Goal: Information Seeking & Learning: Learn about a topic

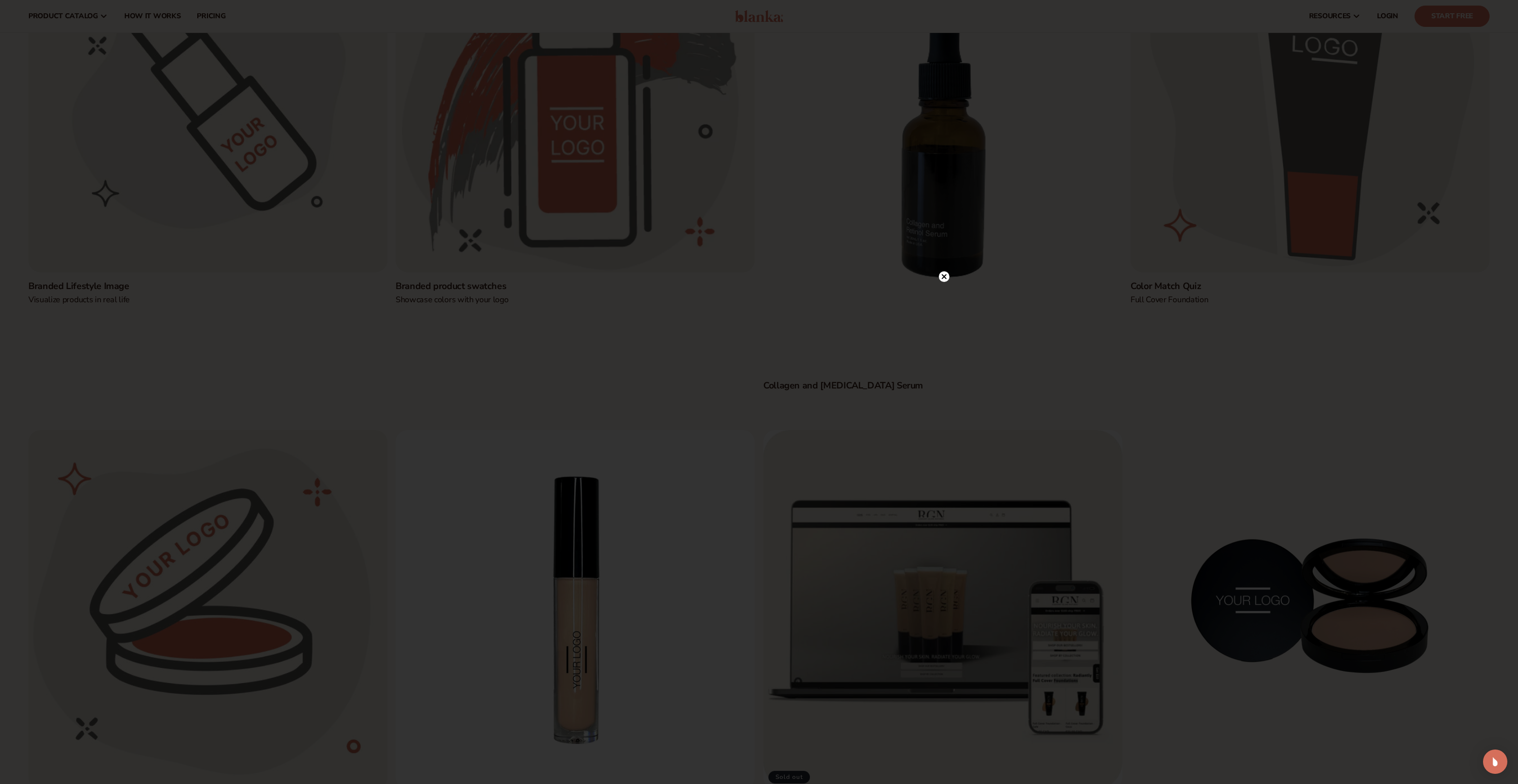
scroll to position [651, 0]
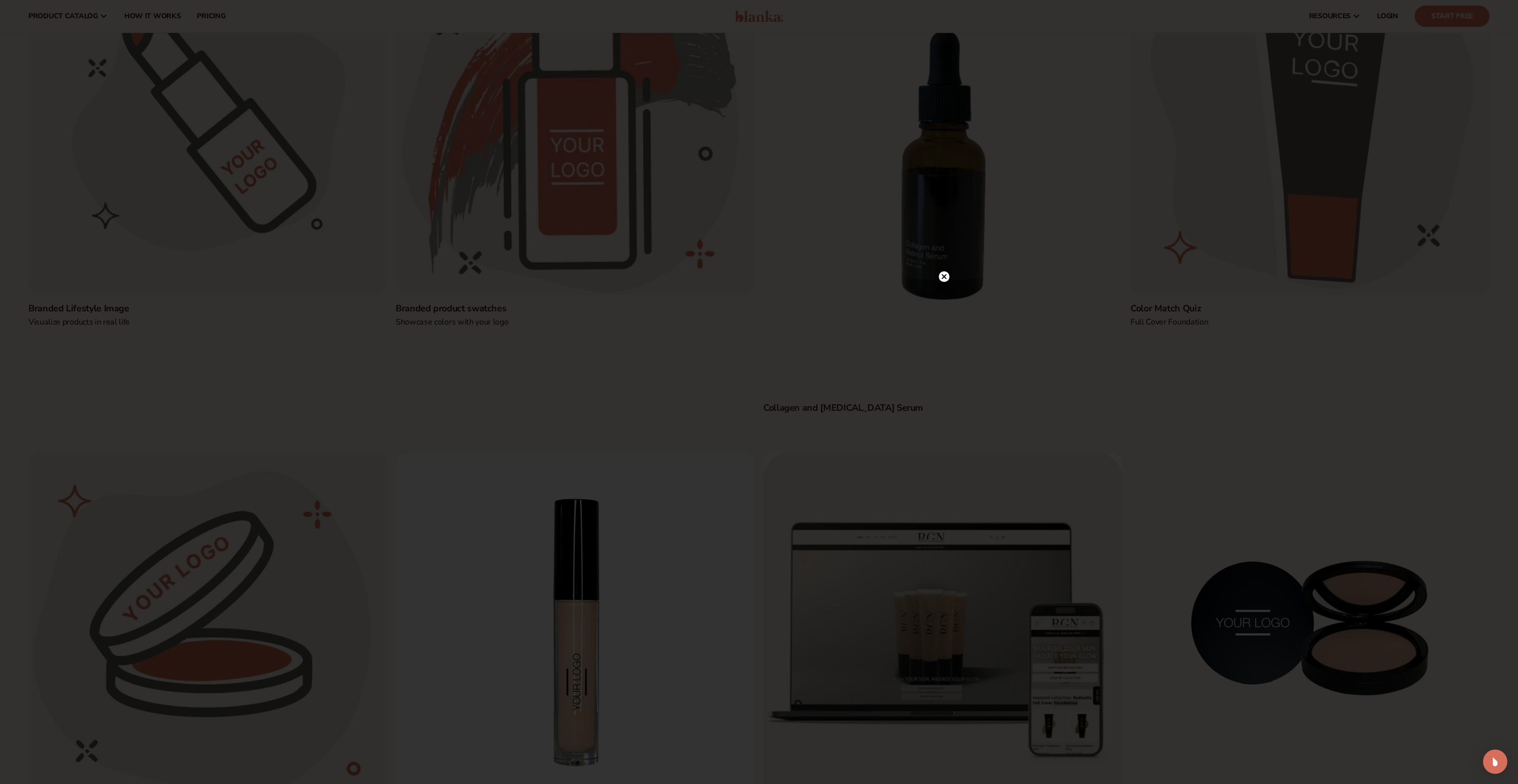
click at [945, 276] on circle at bounding box center [944, 277] width 11 height 11
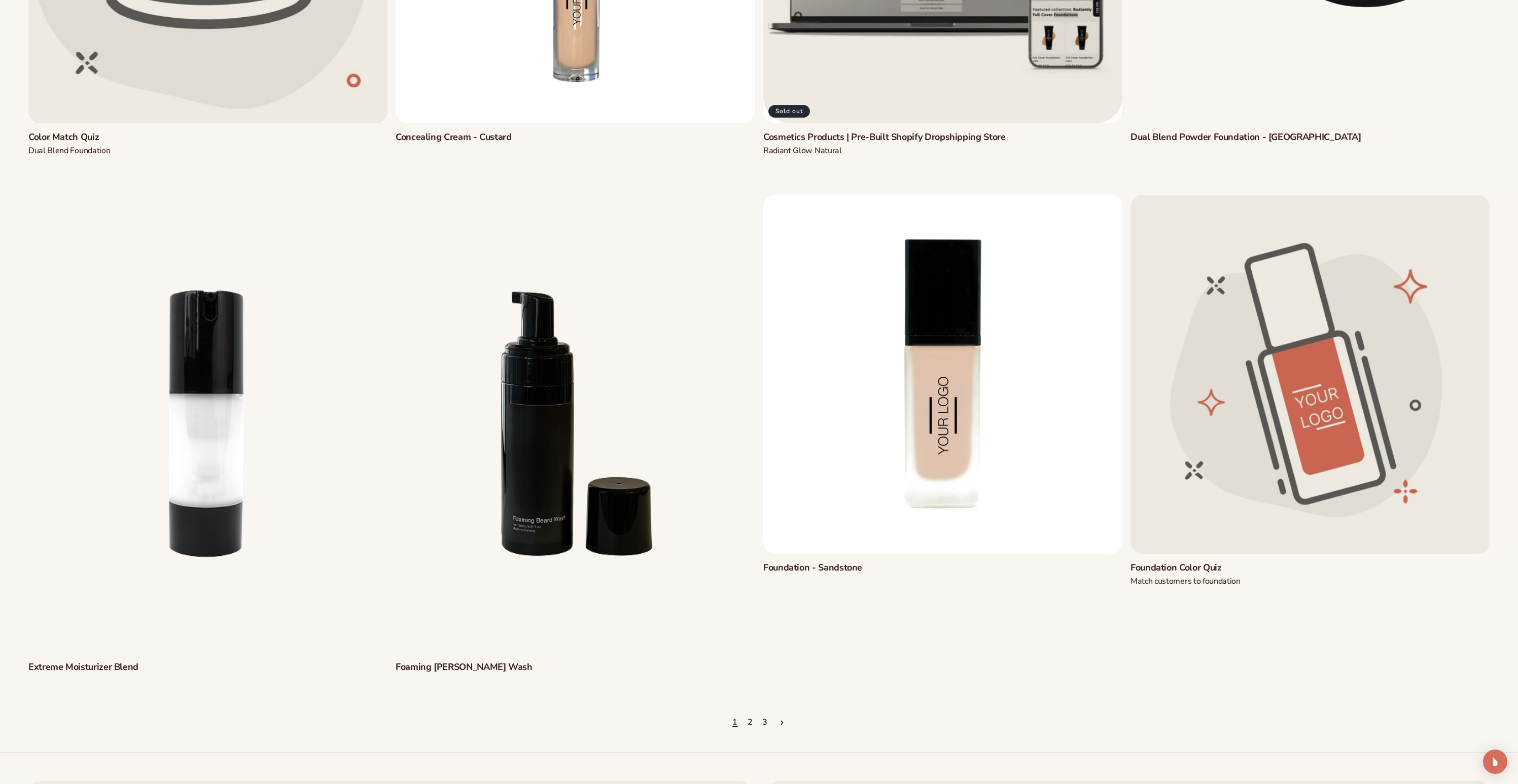
scroll to position [1410, 0]
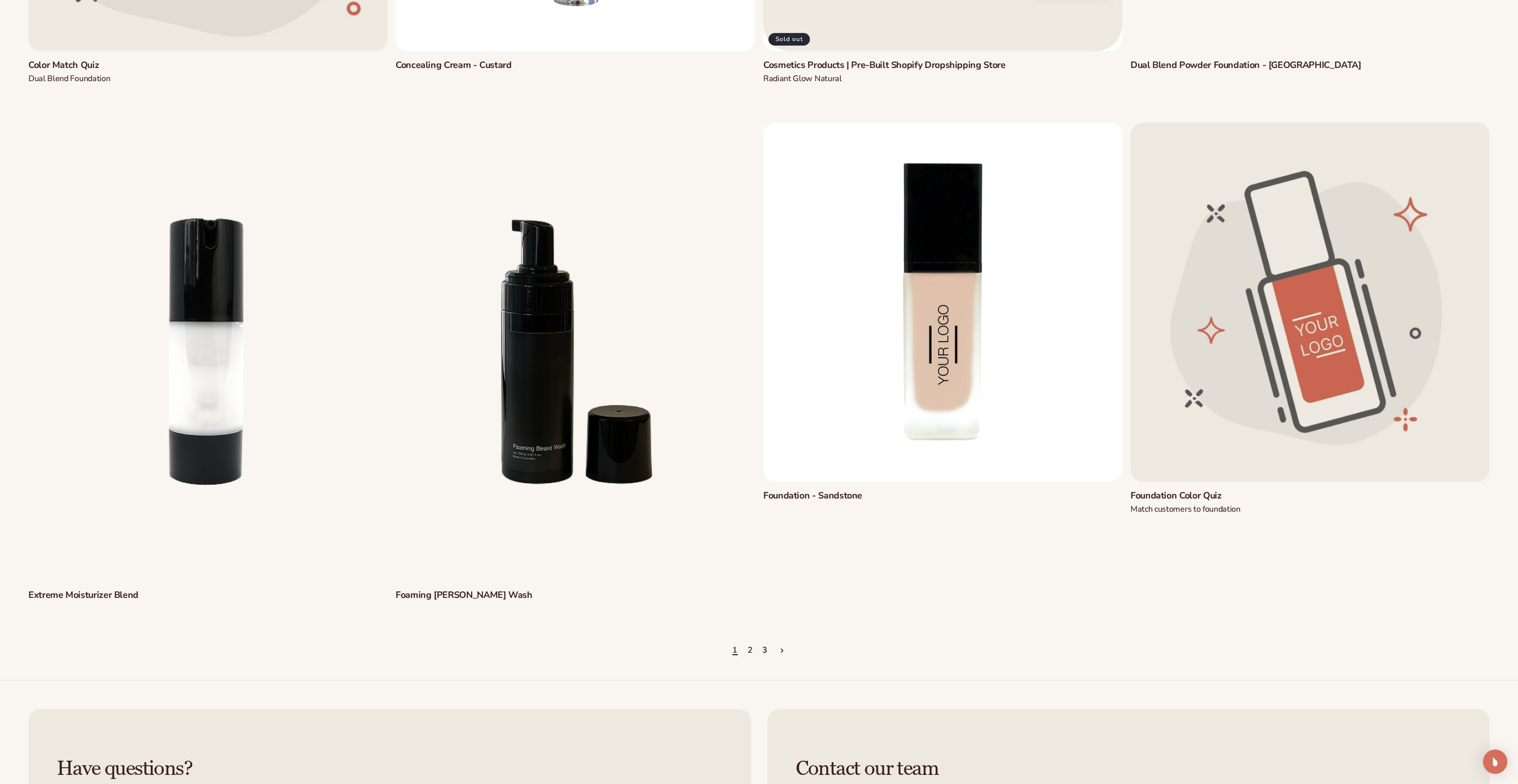
click at [925, 490] on link "Foundation - Sandstone" at bounding box center [943, 496] width 359 height 12
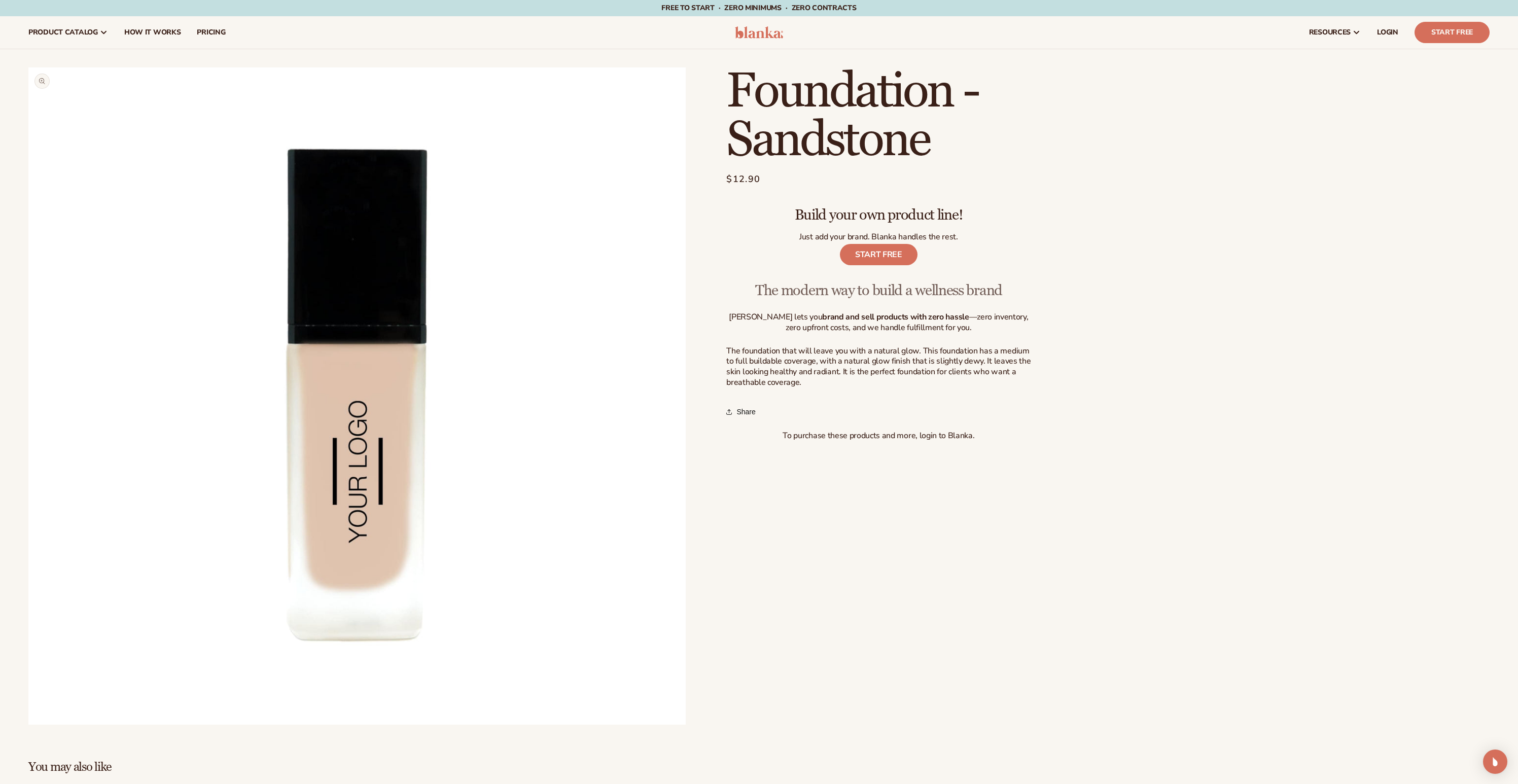
click at [28, 725] on button "Open media 1 in modal" at bounding box center [28, 725] width 0 height 0
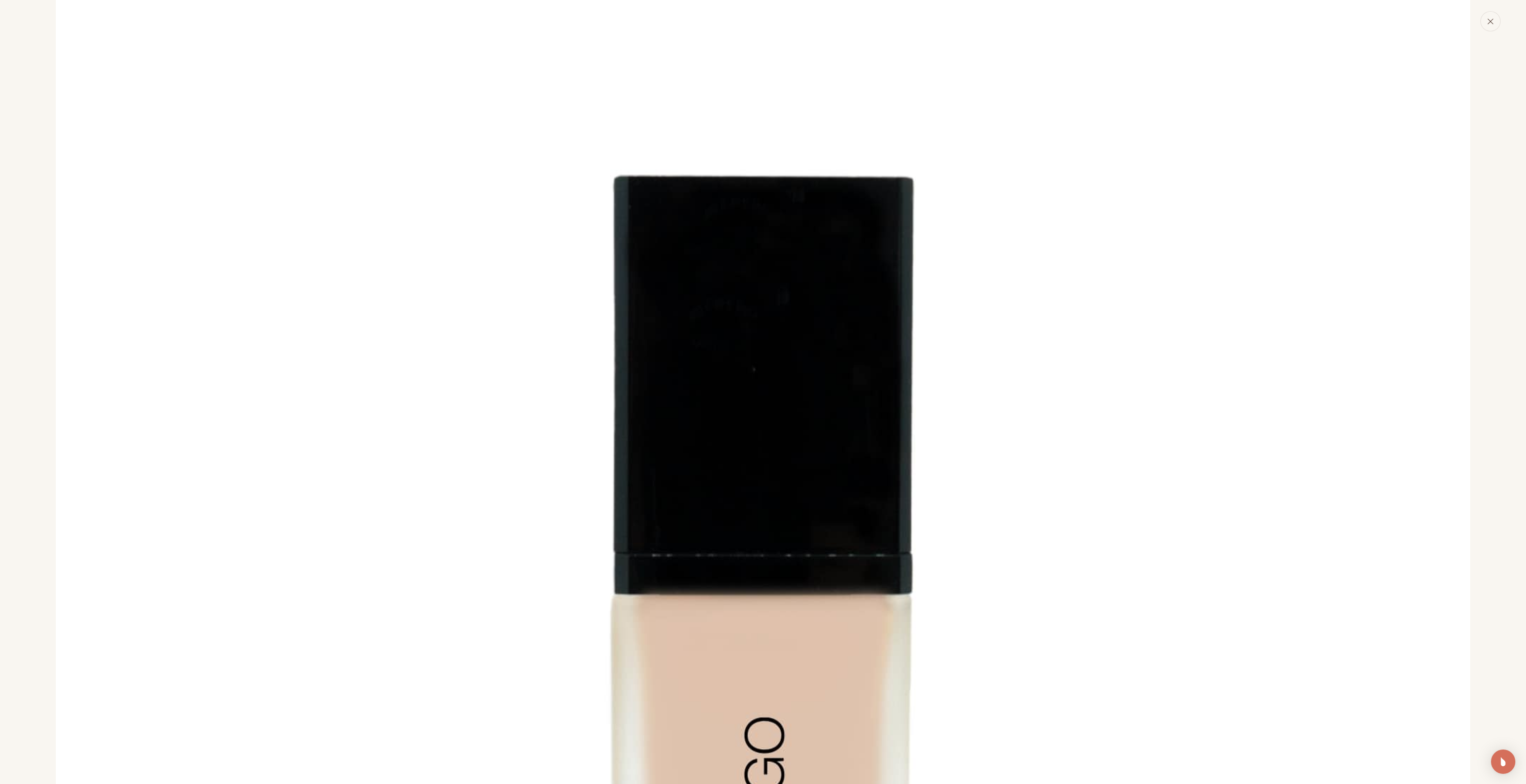
click at [1492, 23] on icon "Close" at bounding box center [1490, 21] width 7 height 7
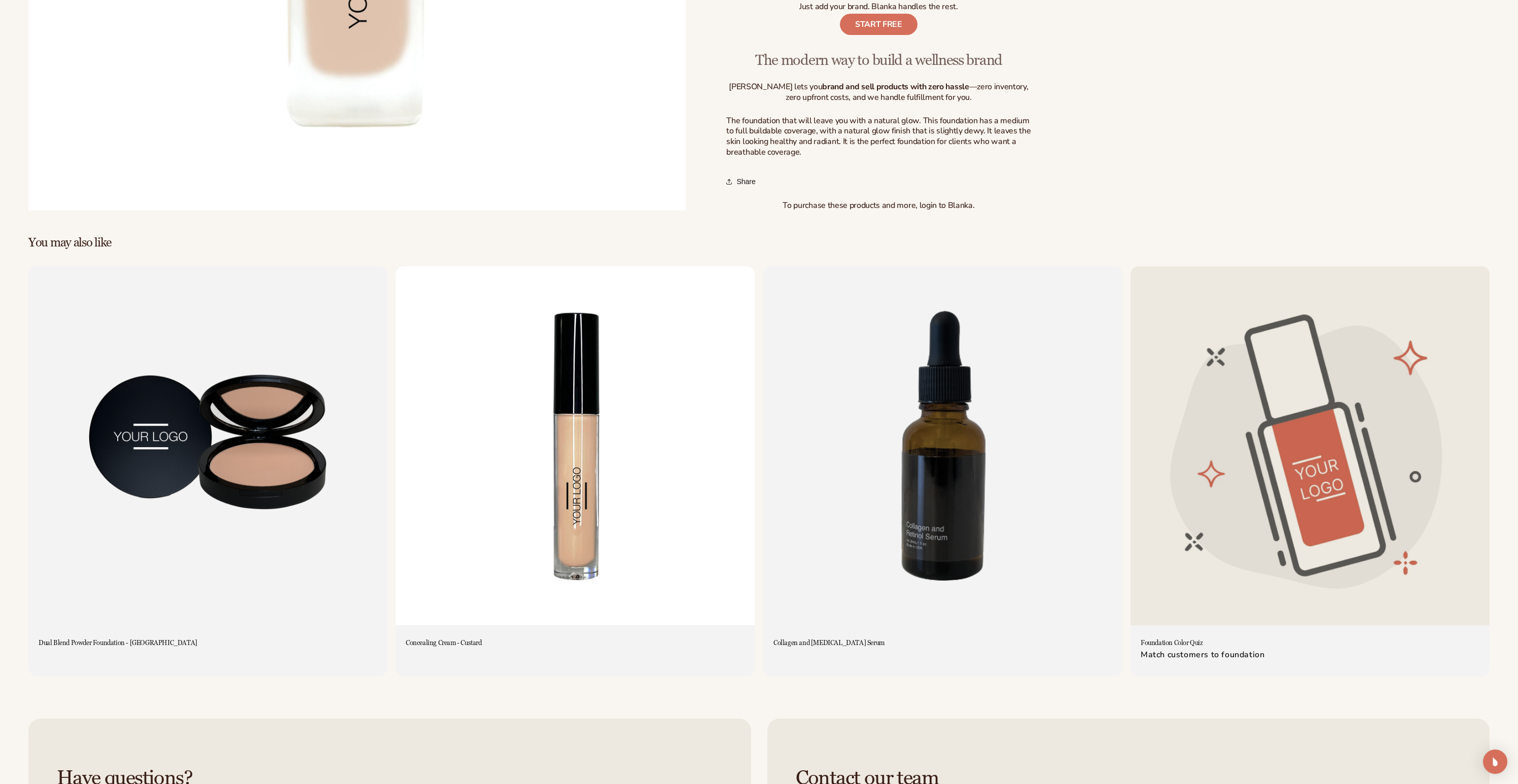
scroll to position [632, 0]
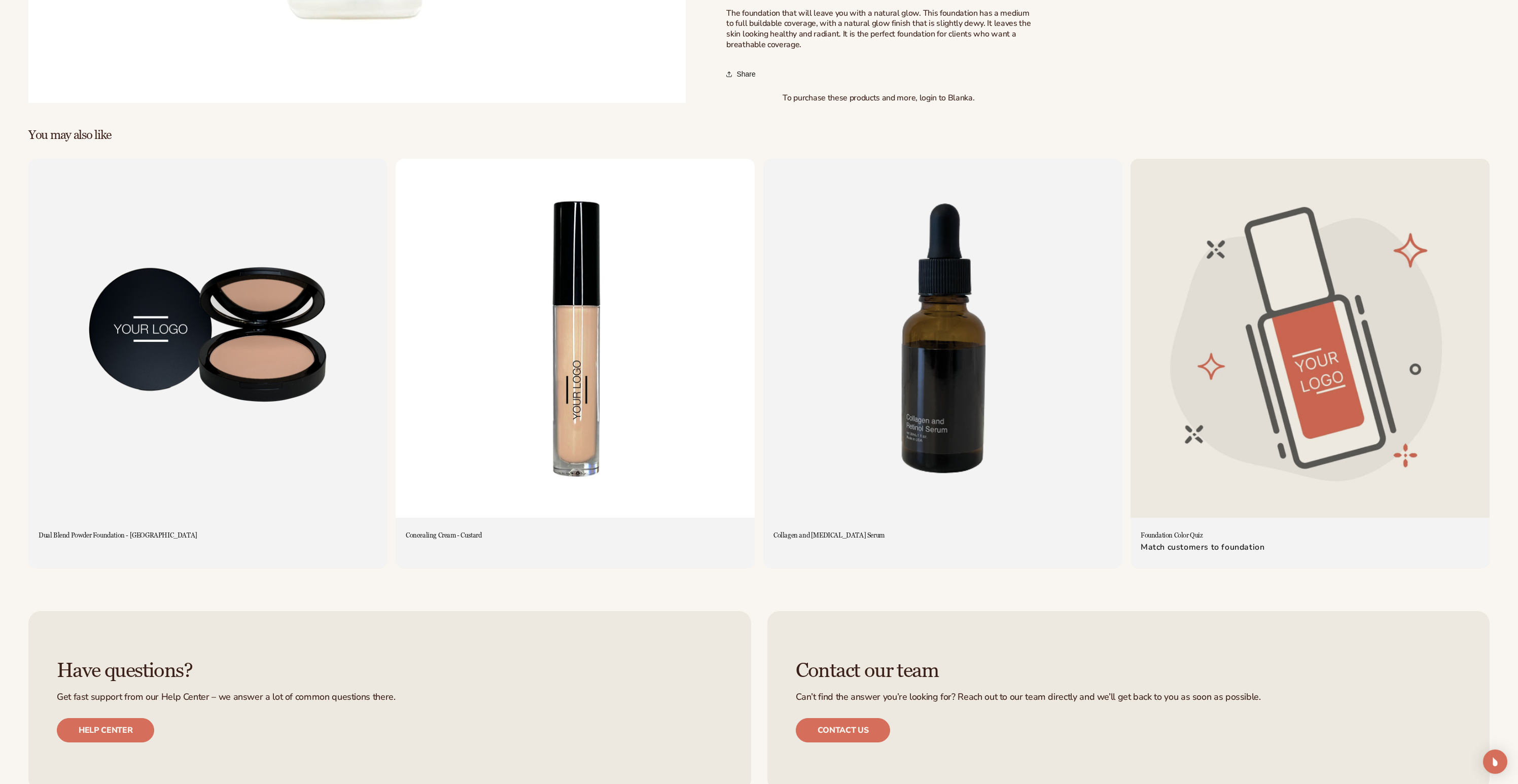
click at [575, 531] on link "Concealing Cream - Custard" at bounding box center [575, 535] width 339 height 9
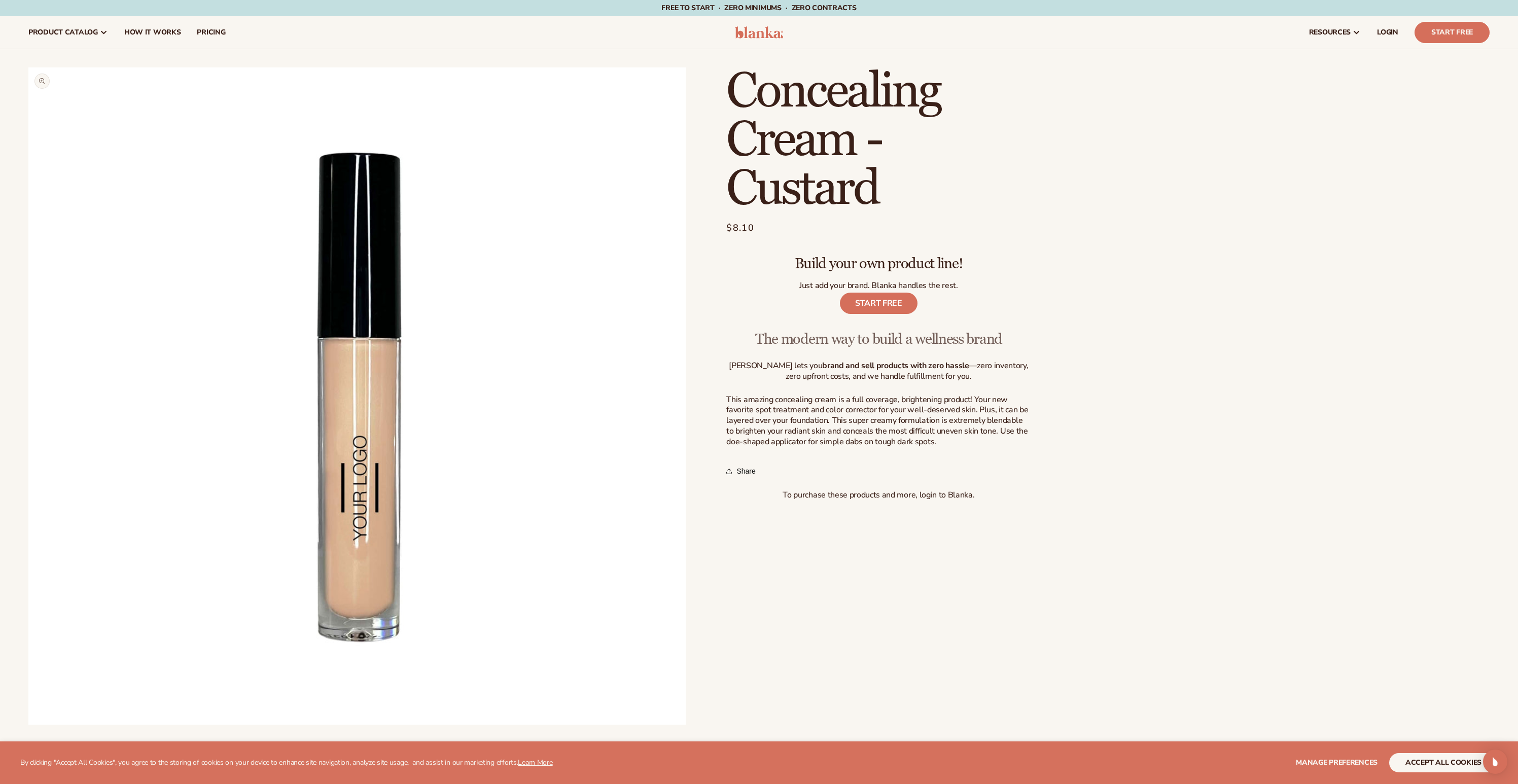
click at [28, 725] on button "Open media 1 in modal" at bounding box center [28, 725] width 0 height 0
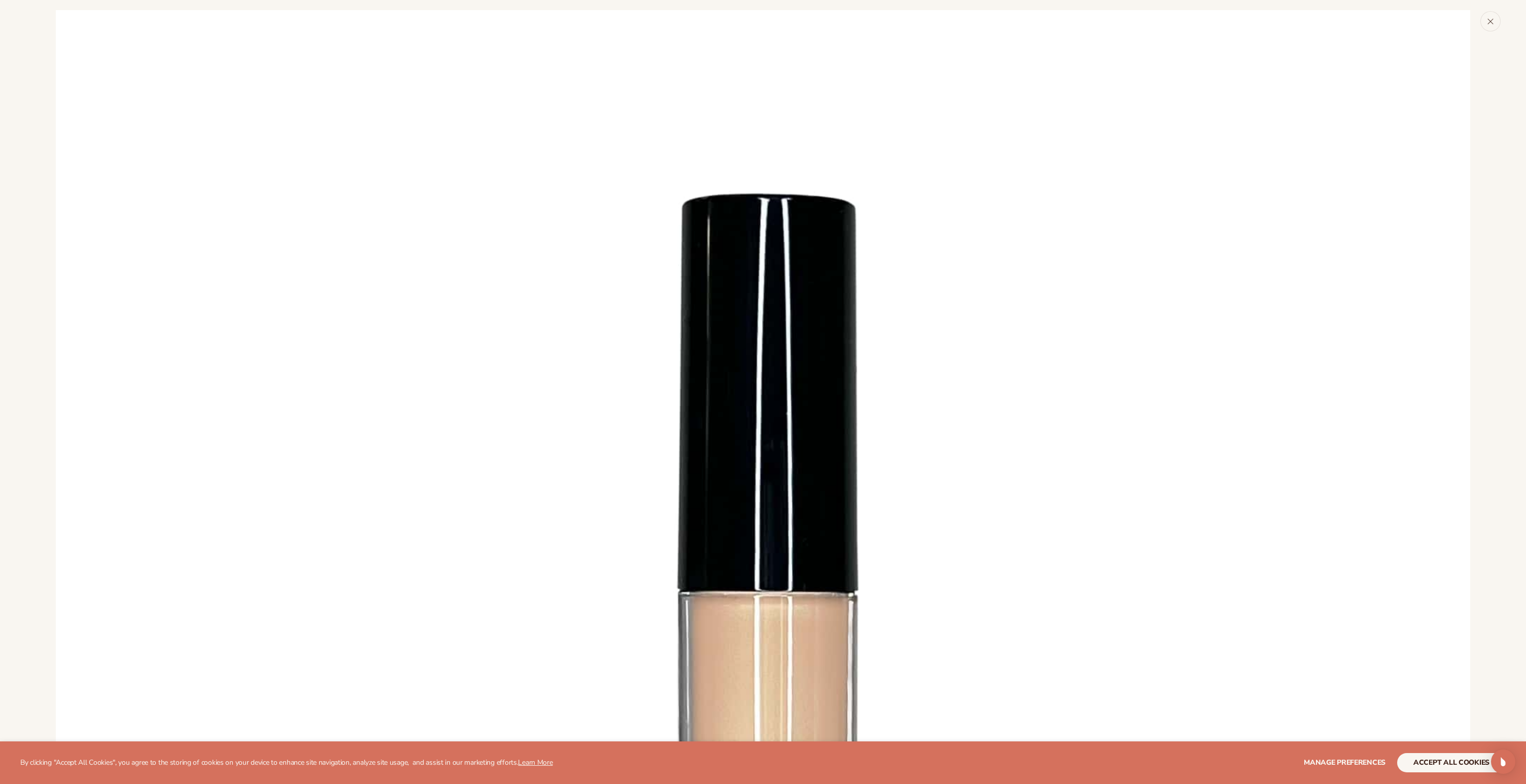
click at [1490, 20] on icon "Close" at bounding box center [1490, 21] width 7 height 7
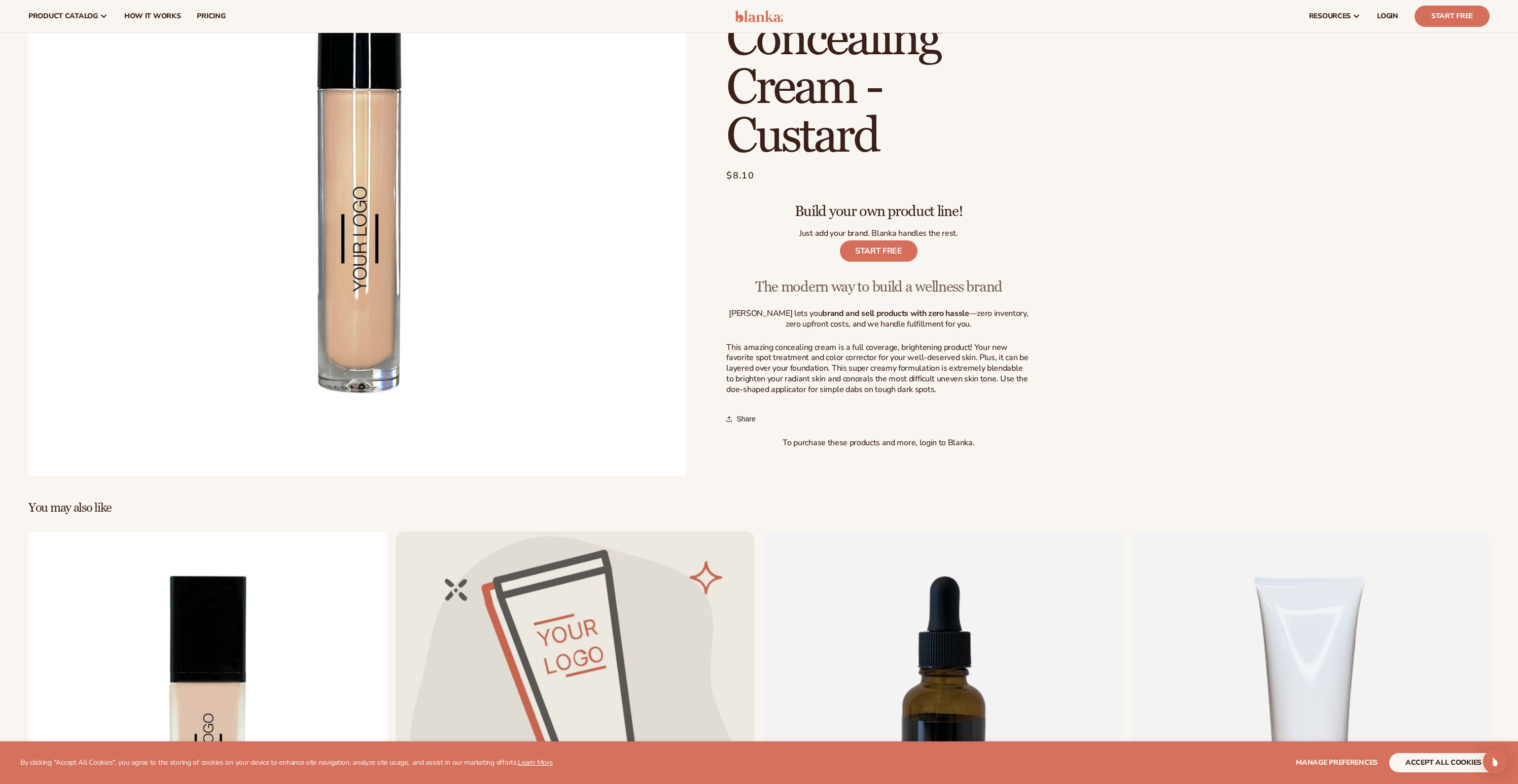
scroll to position [176, 0]
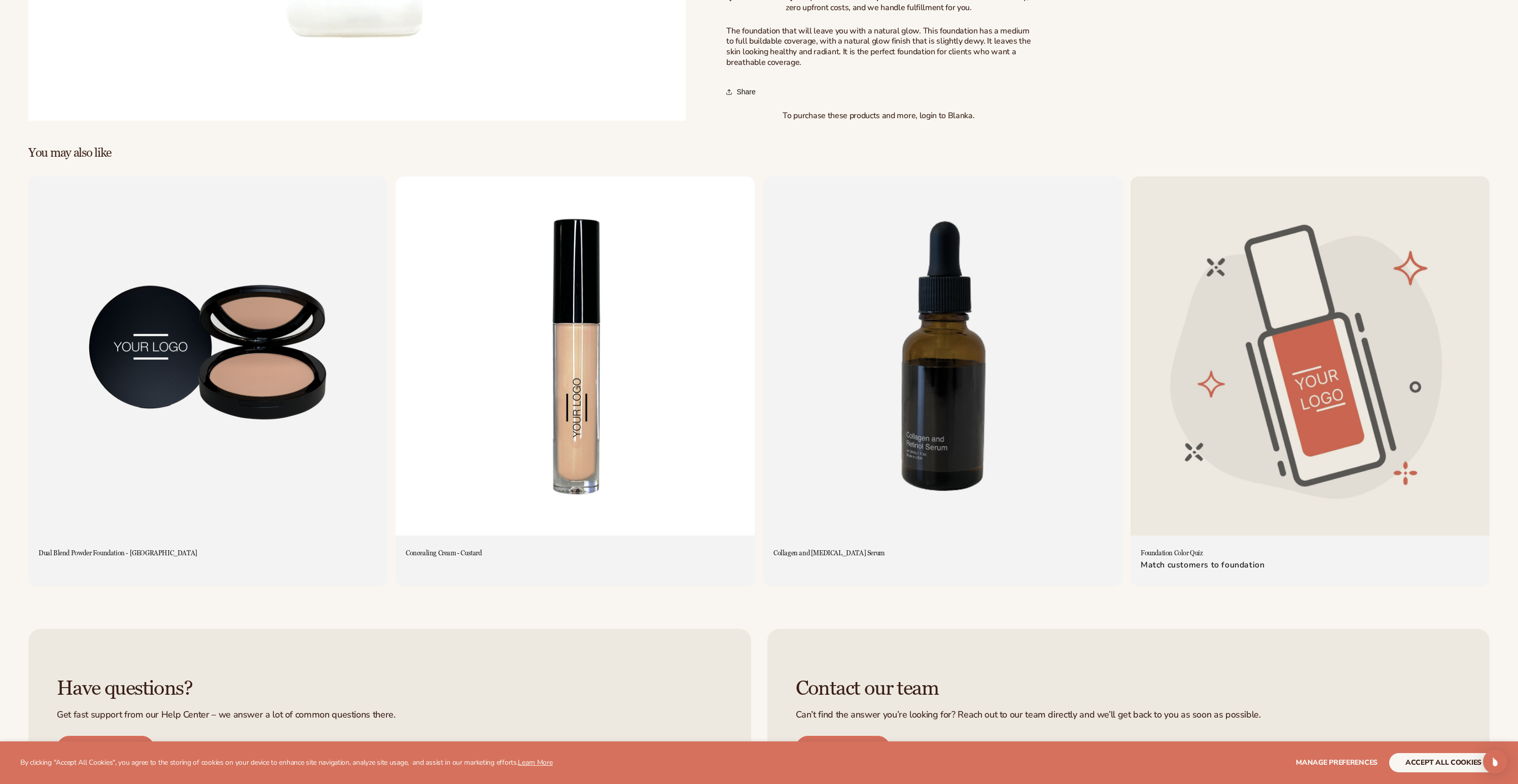
scroll to position [632, 0]
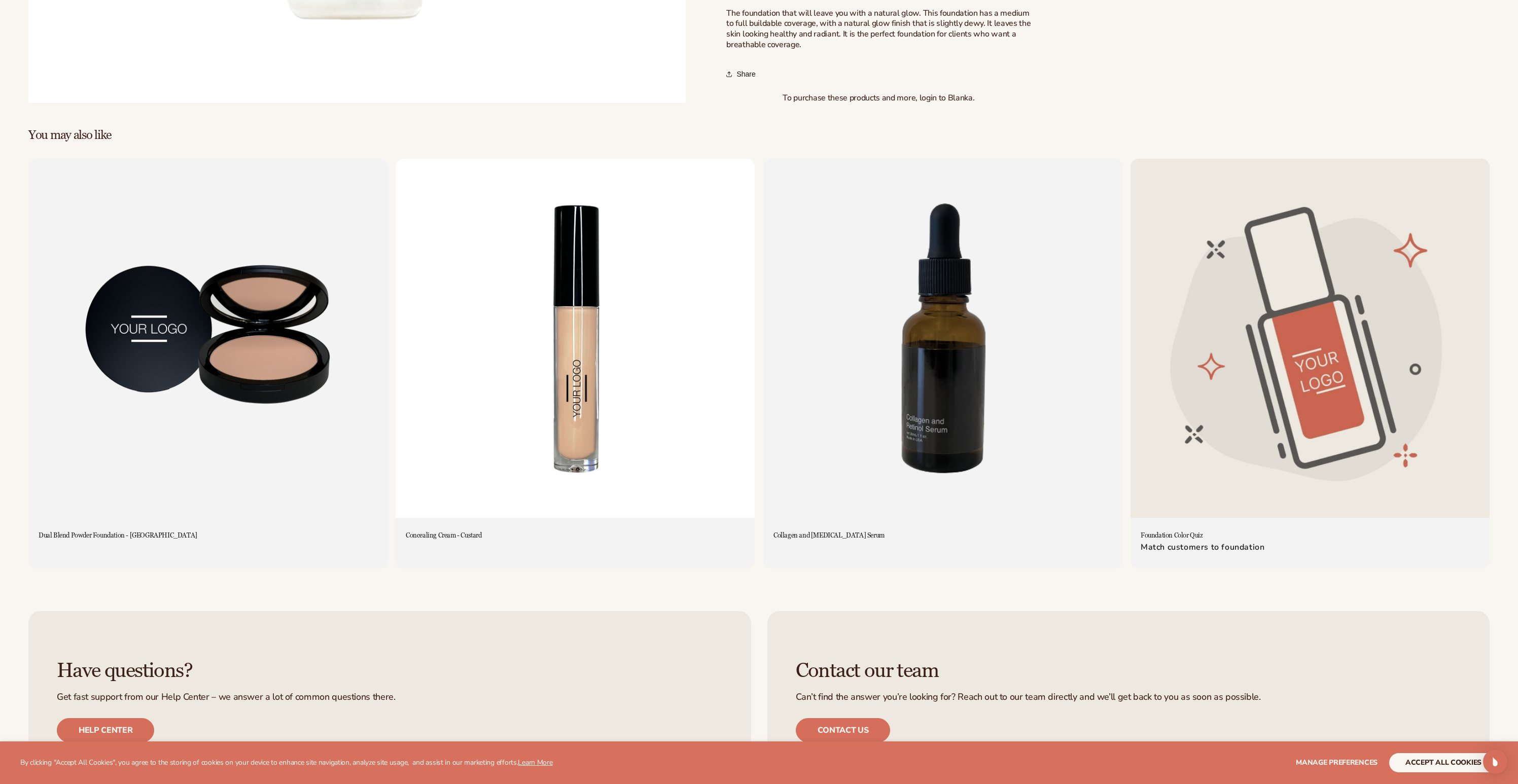
click at [200, 531] on link "Dual Blend Powder Foundation - Malibu" at bounding box center [208, 535] width 339 height 9
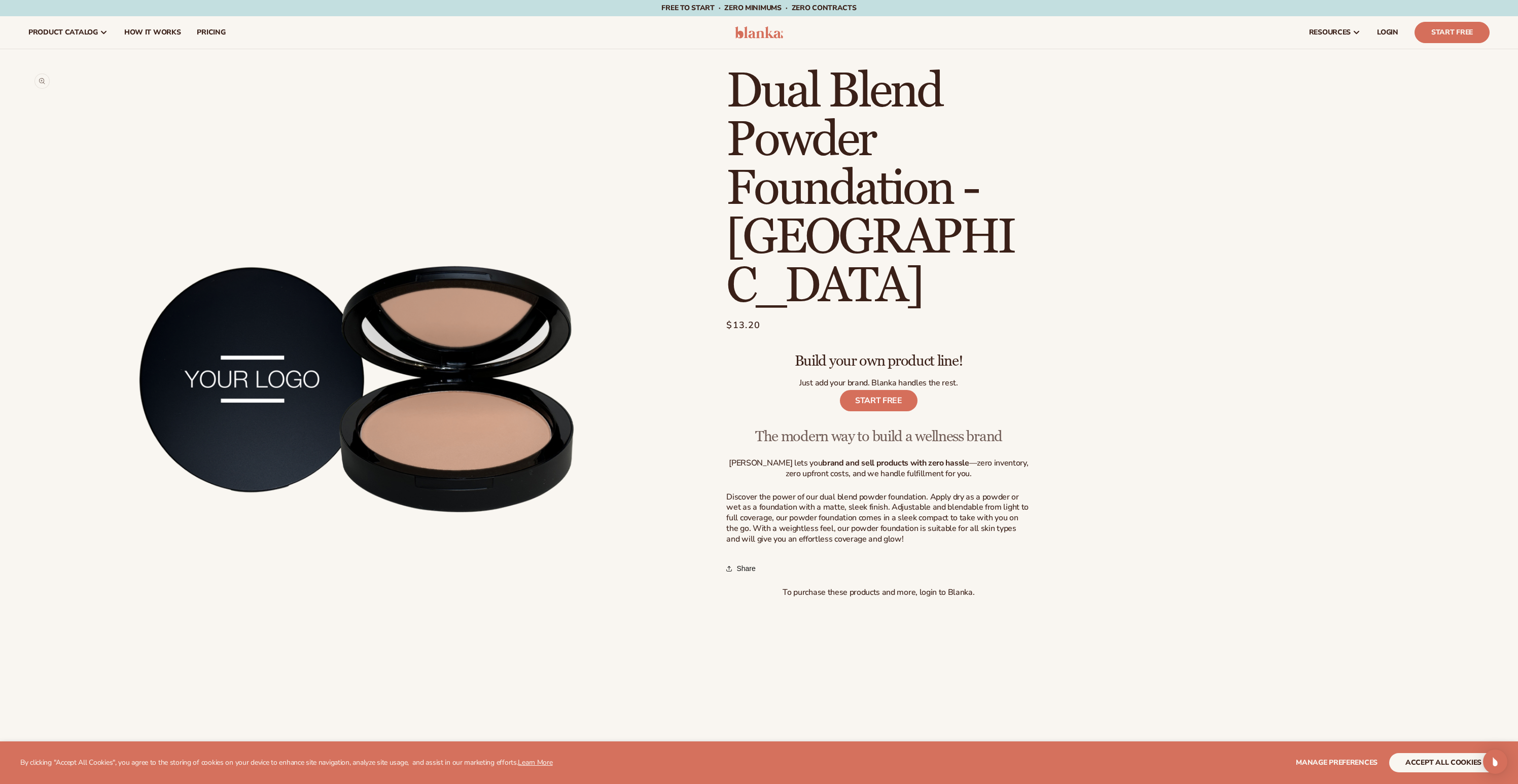
click at [28, 725] on button "Open media 1 in modal" at bounding box center [28, 725] width 0 height 0
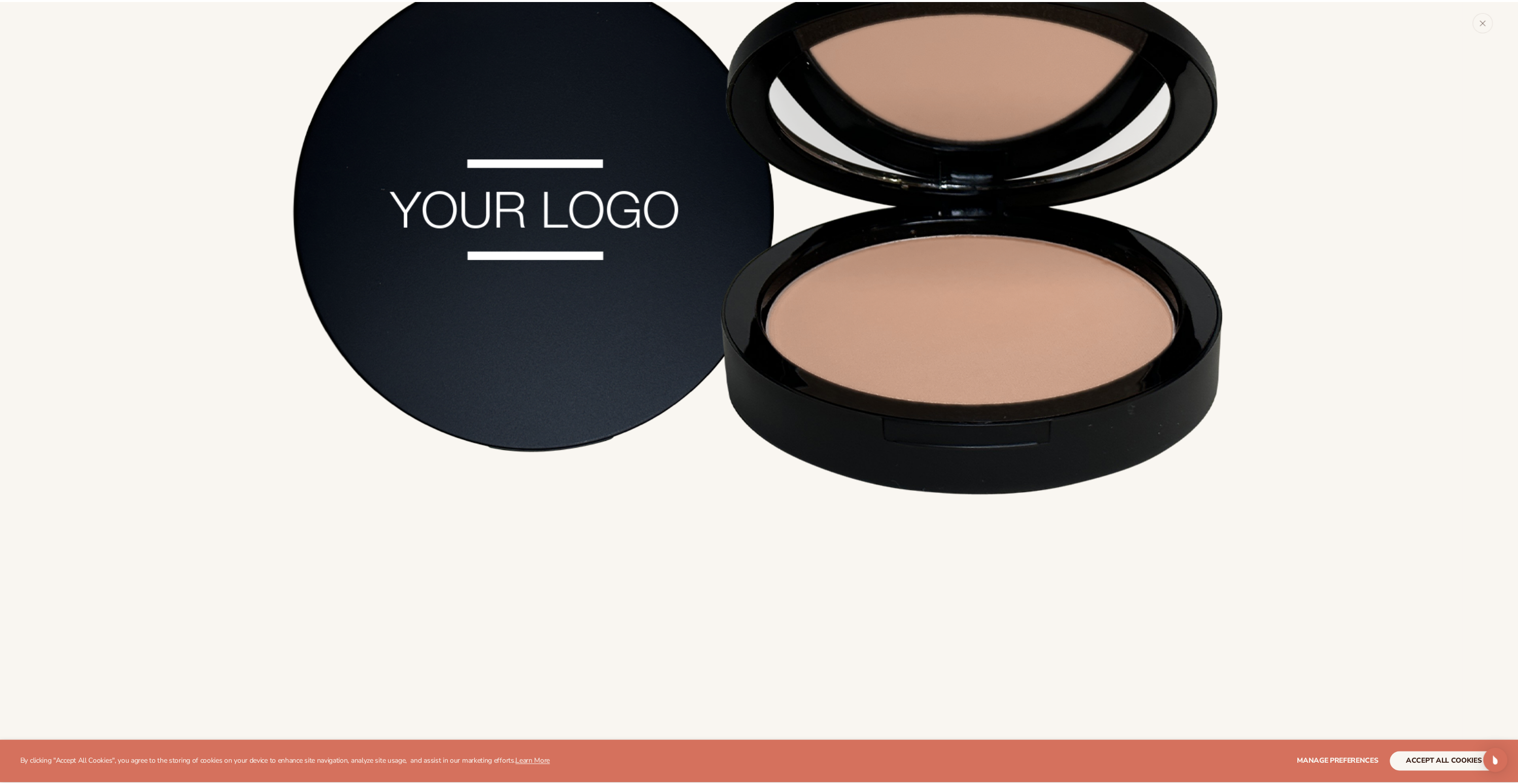
scroll to position [121, 0]
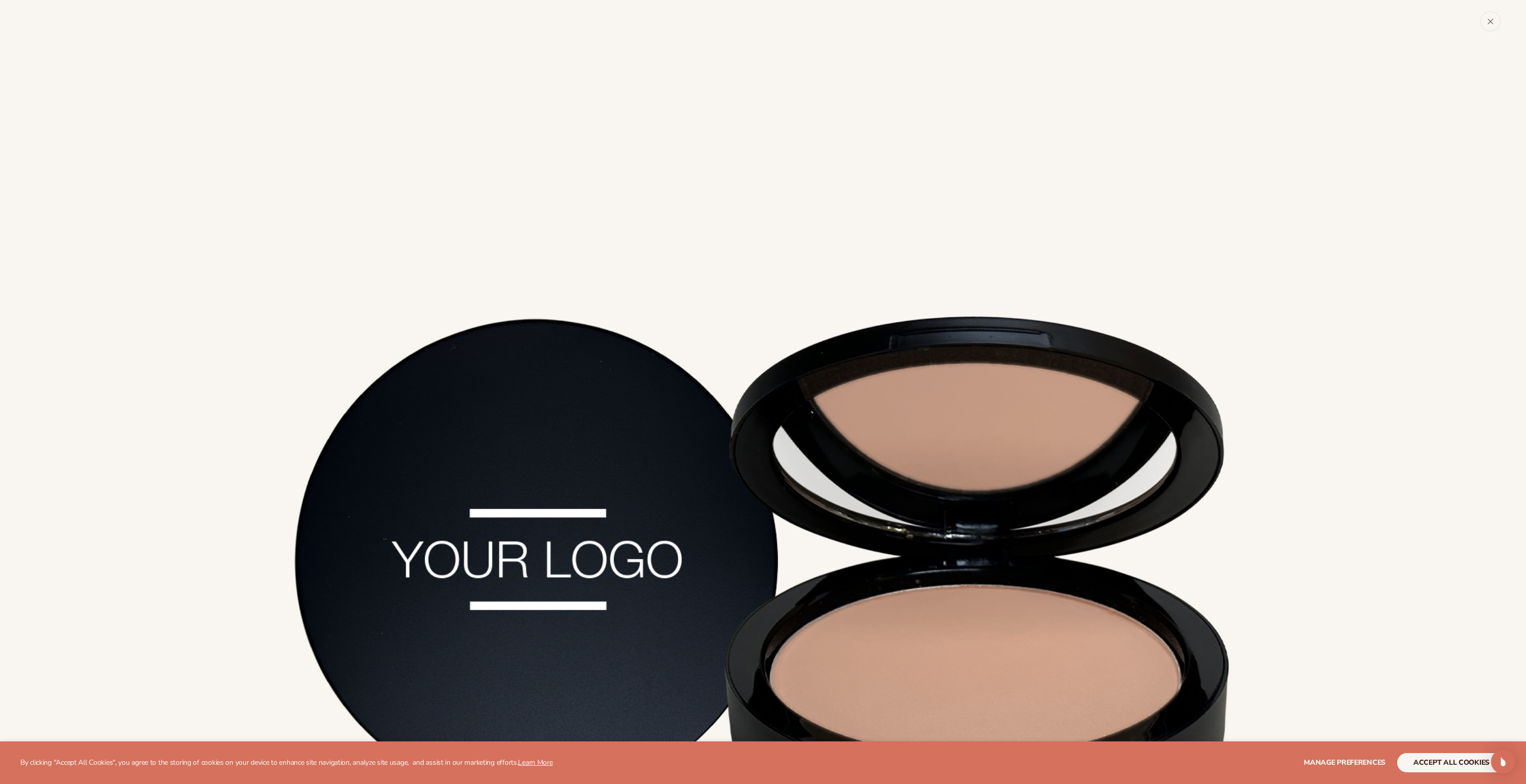
click at [1493, 20] on icon "Close" at bounding box center [1490, 21] width 7 height 7
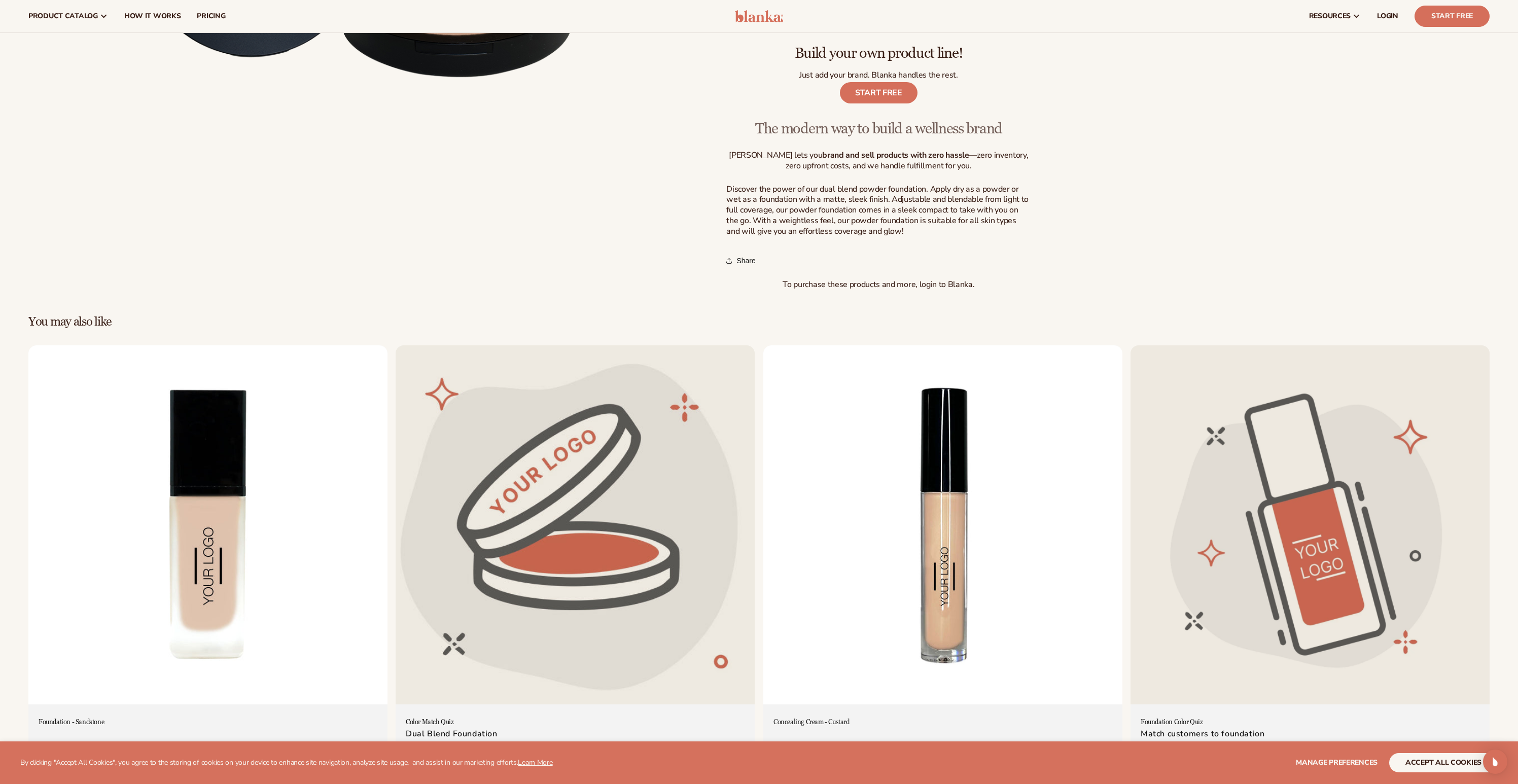
scroll to position [172, 0]
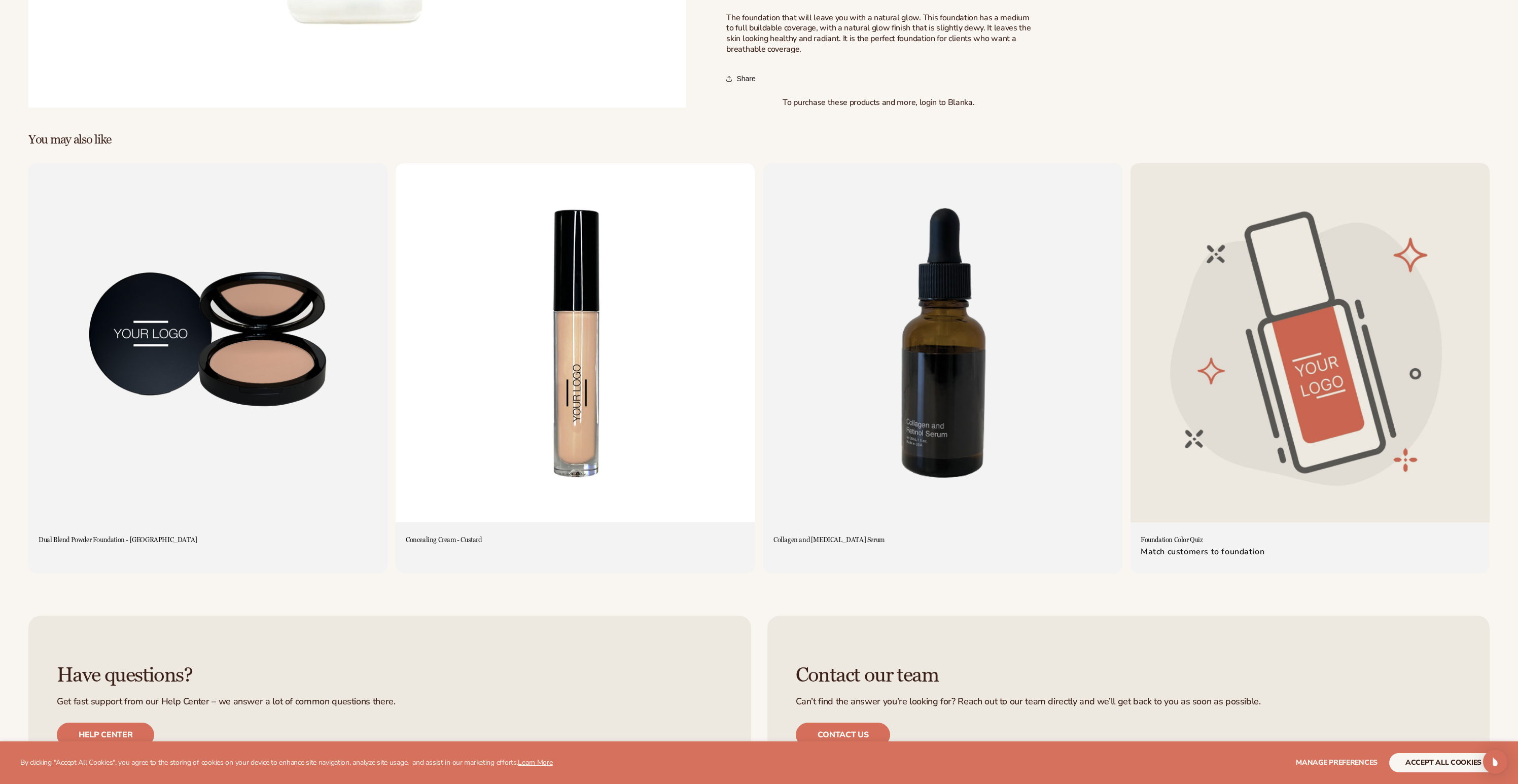
scroll to position [632, 0]
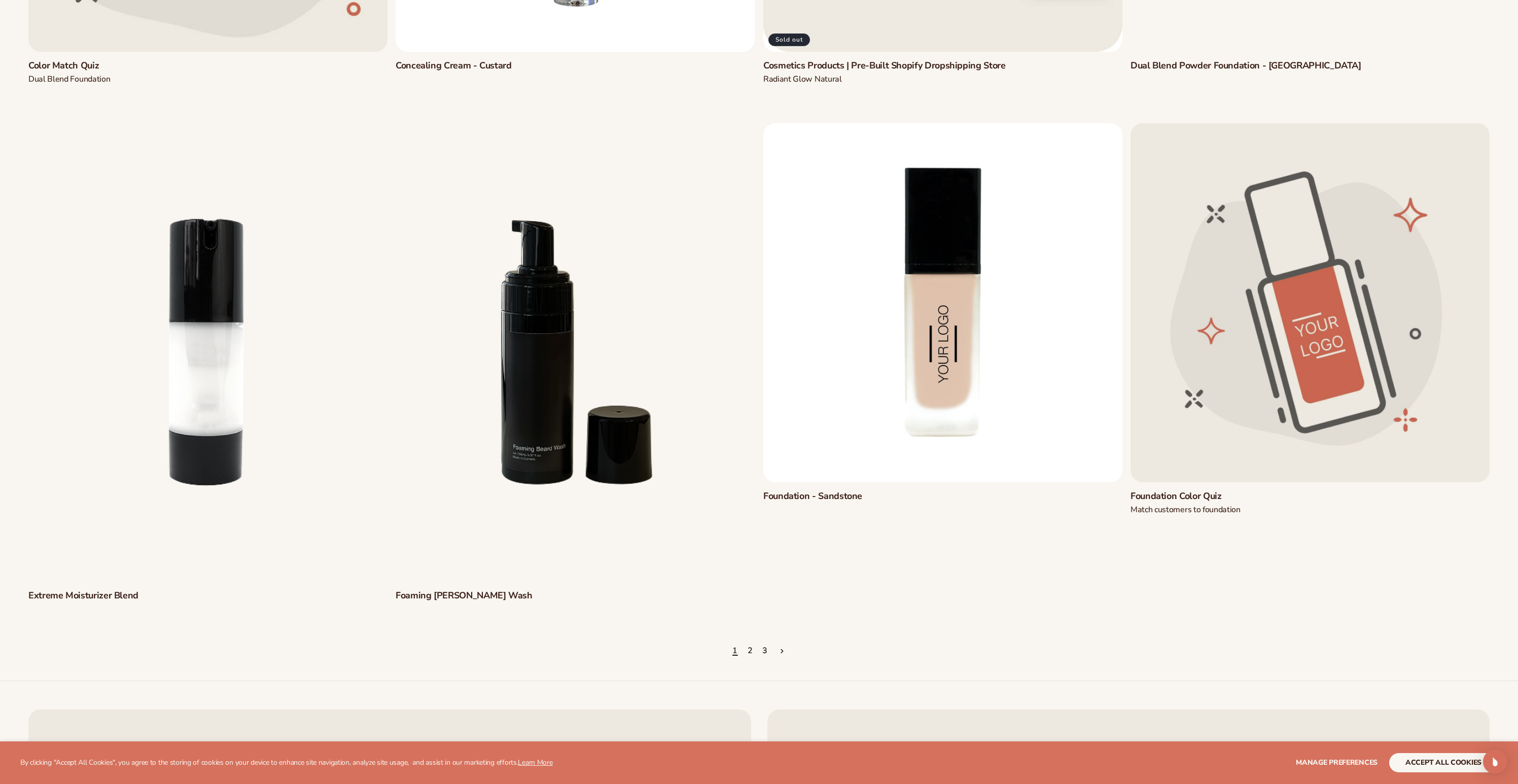
scroll to position [1410, 0]
click at [750, 650] on link "2" at bounding box center [750, 651] width 5 height 23
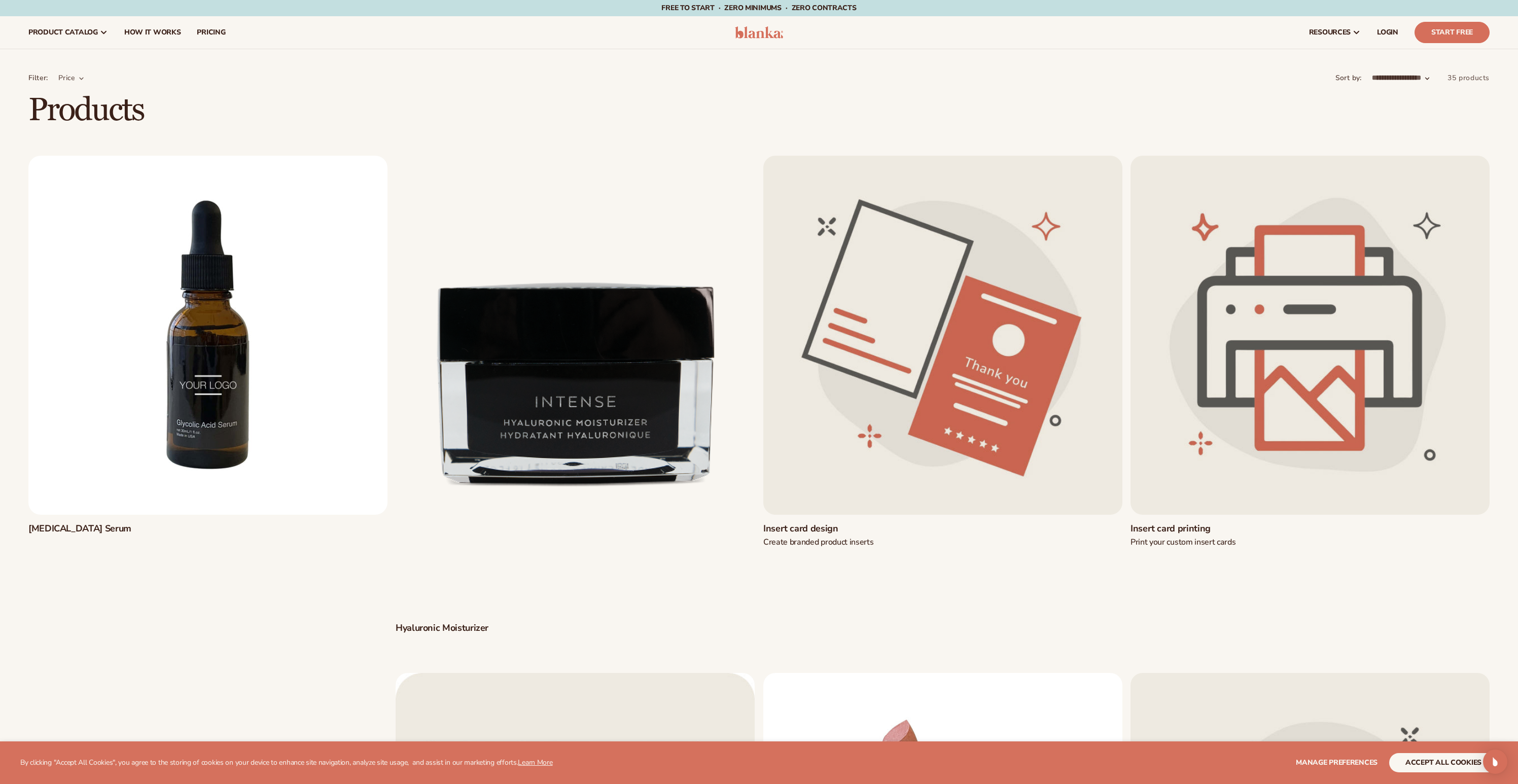
click at [590, 622] on link "Hyaluronic Moisturizer" at bounding box center [575, 628] width 359 height 12
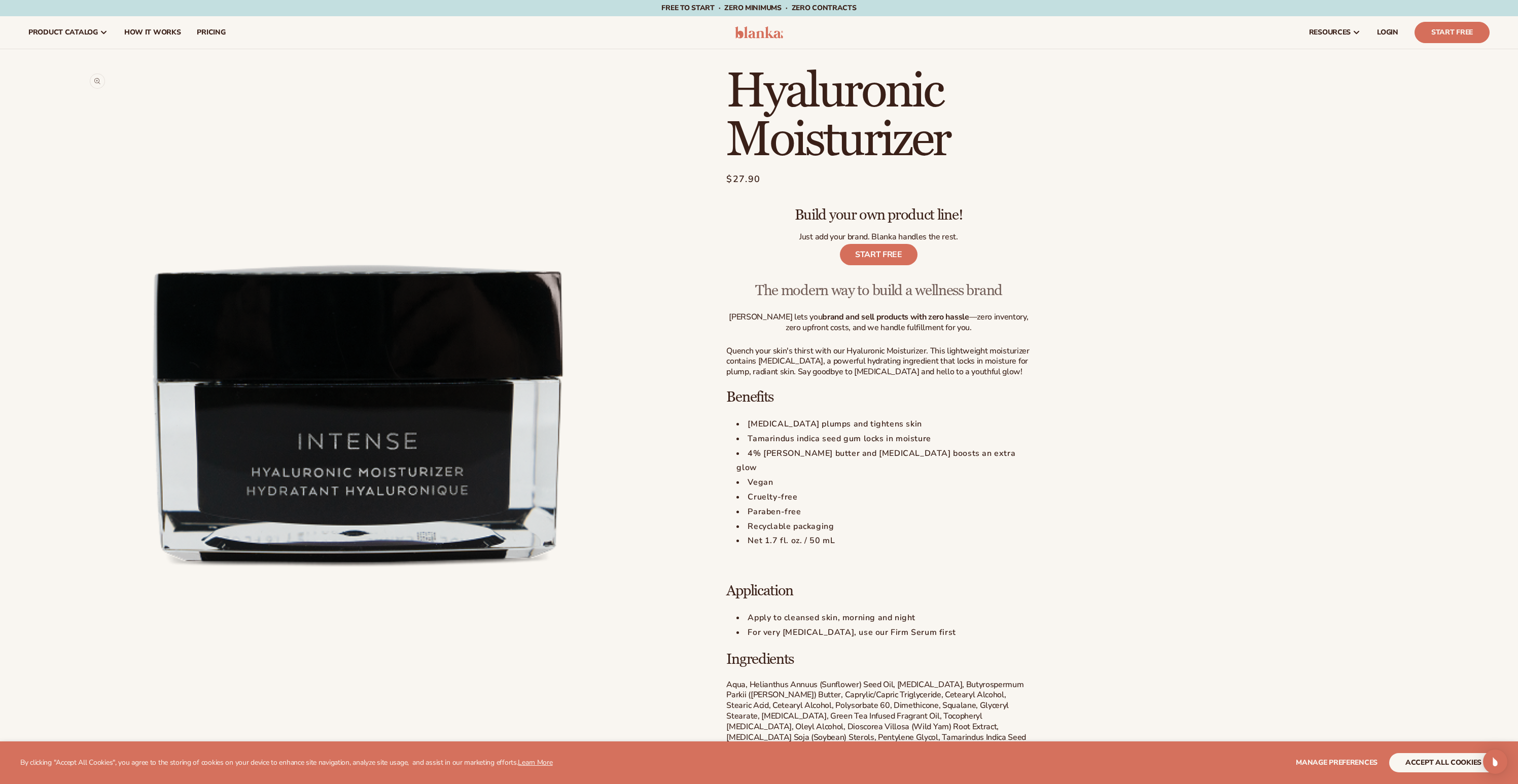
click at [84, 765] on button "Open media 1 in modal" at bounding box center [84, 765] width 0 height 0
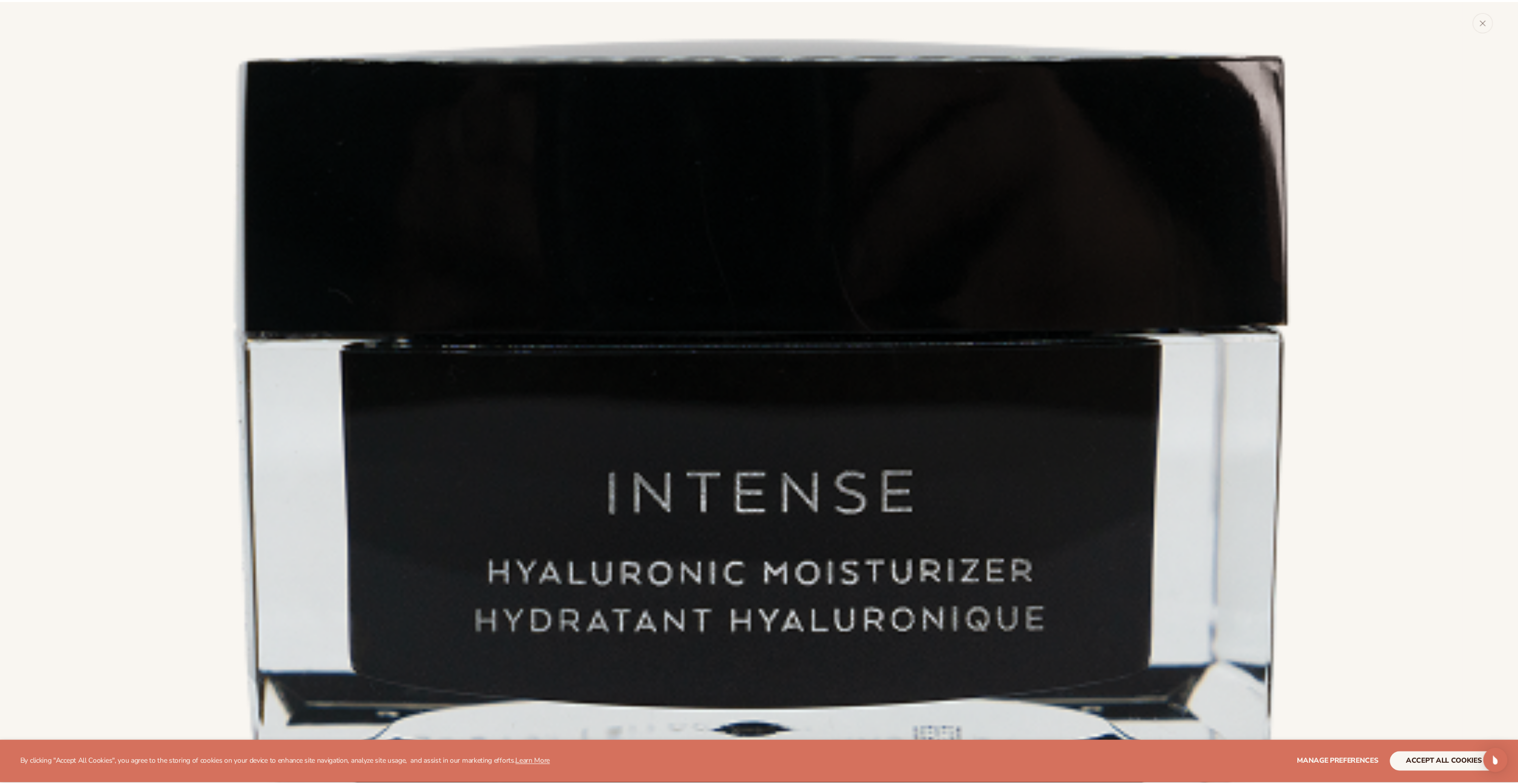
scroll to position [486, 0]
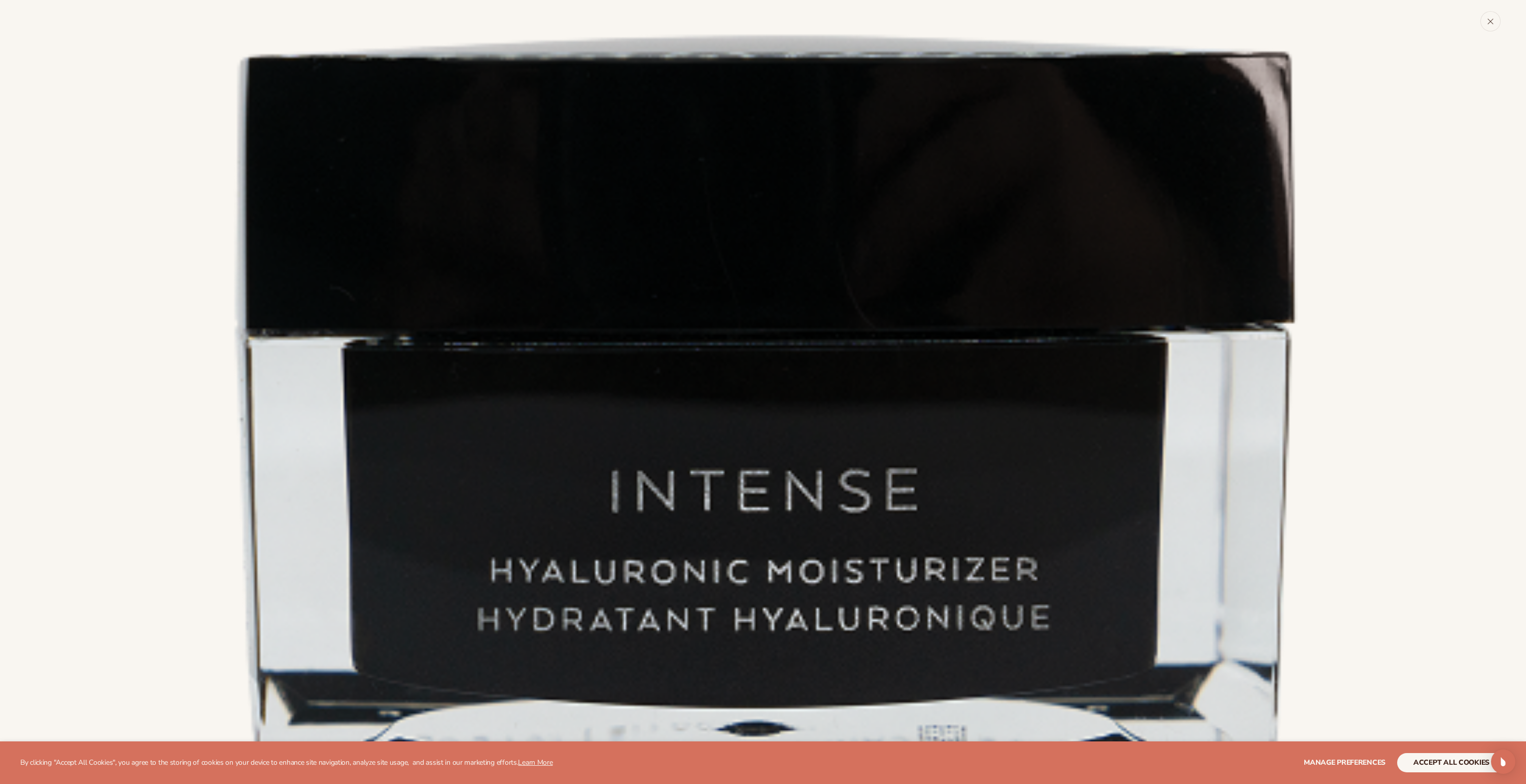
click at [1489, 23] on icon "Close" at bounding box center [1490, 21] width 7 height 7
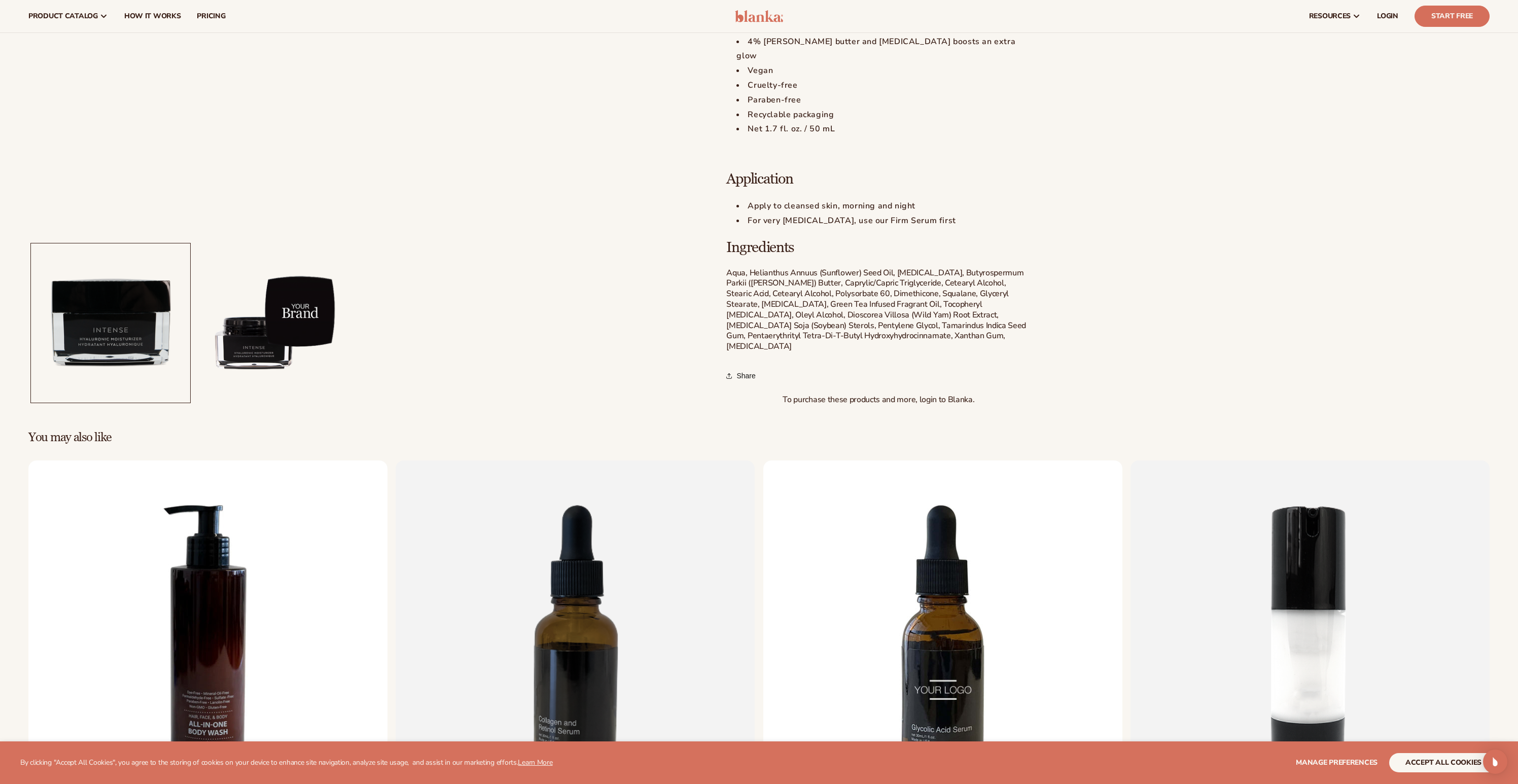
scroll to position [231, 0]
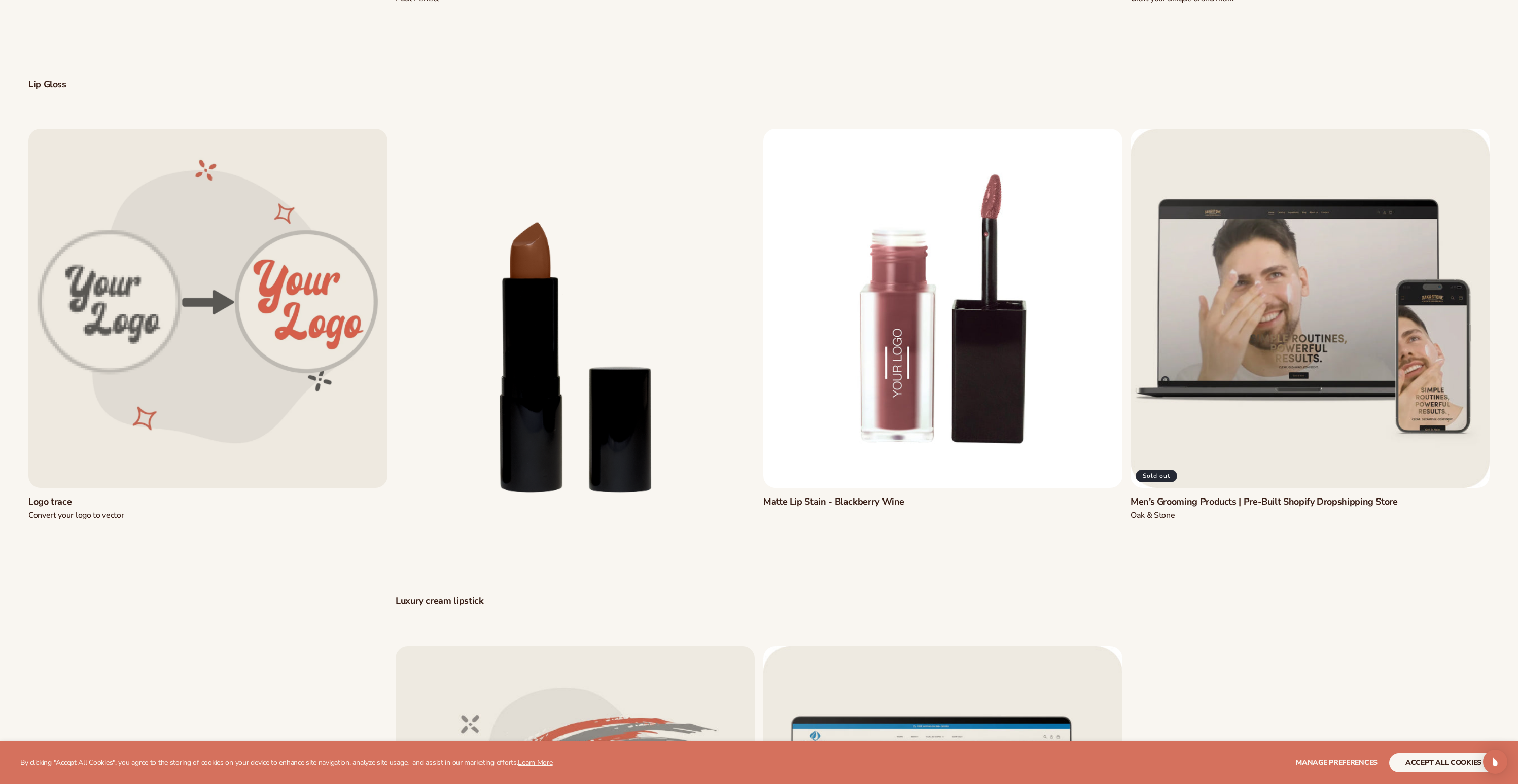
scroll to position [1084, 0]
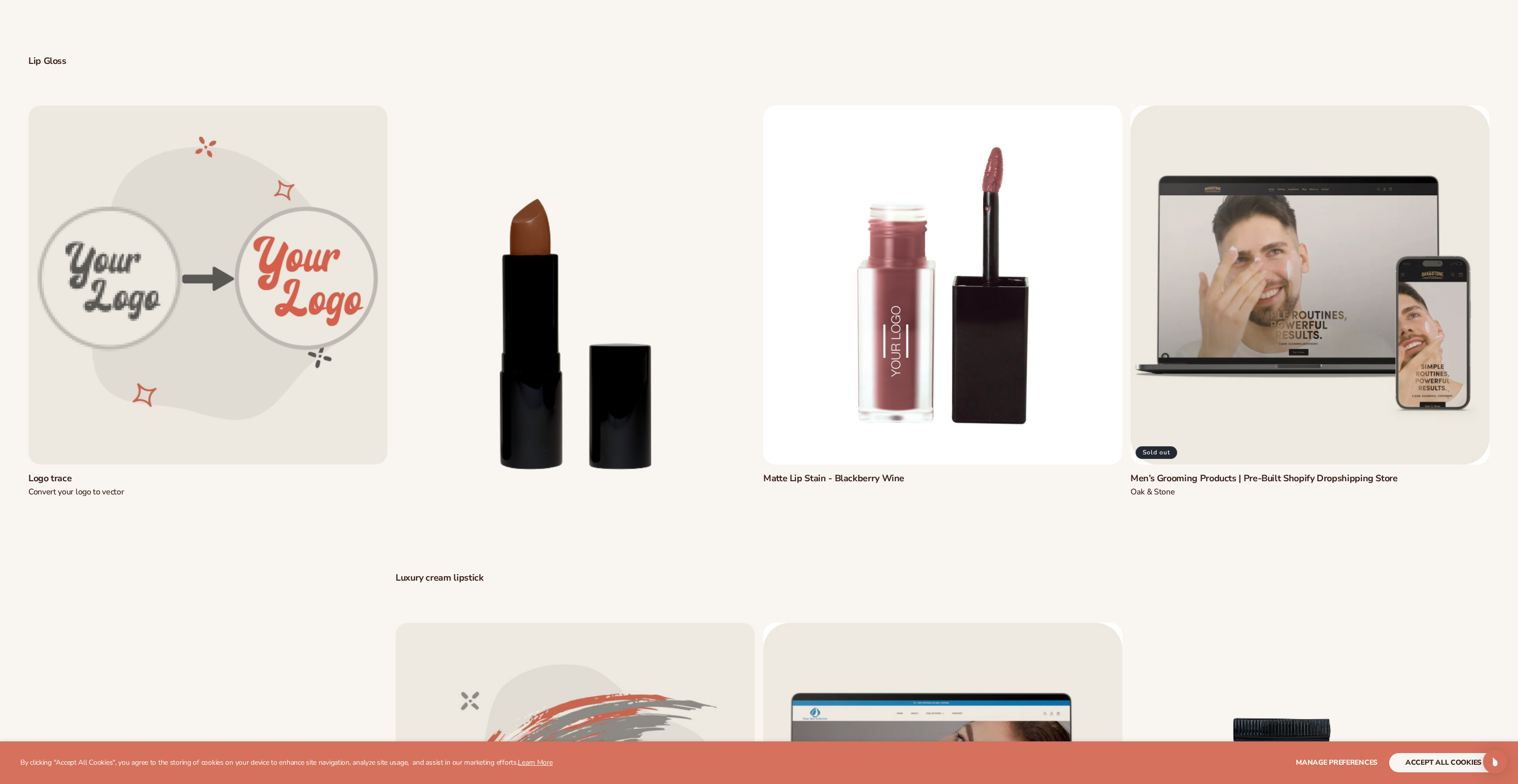
click at [904, 473] on link "Matte Lip Stain - Blackberry Wine" at bounding box center [943, 479] width 359 height 12
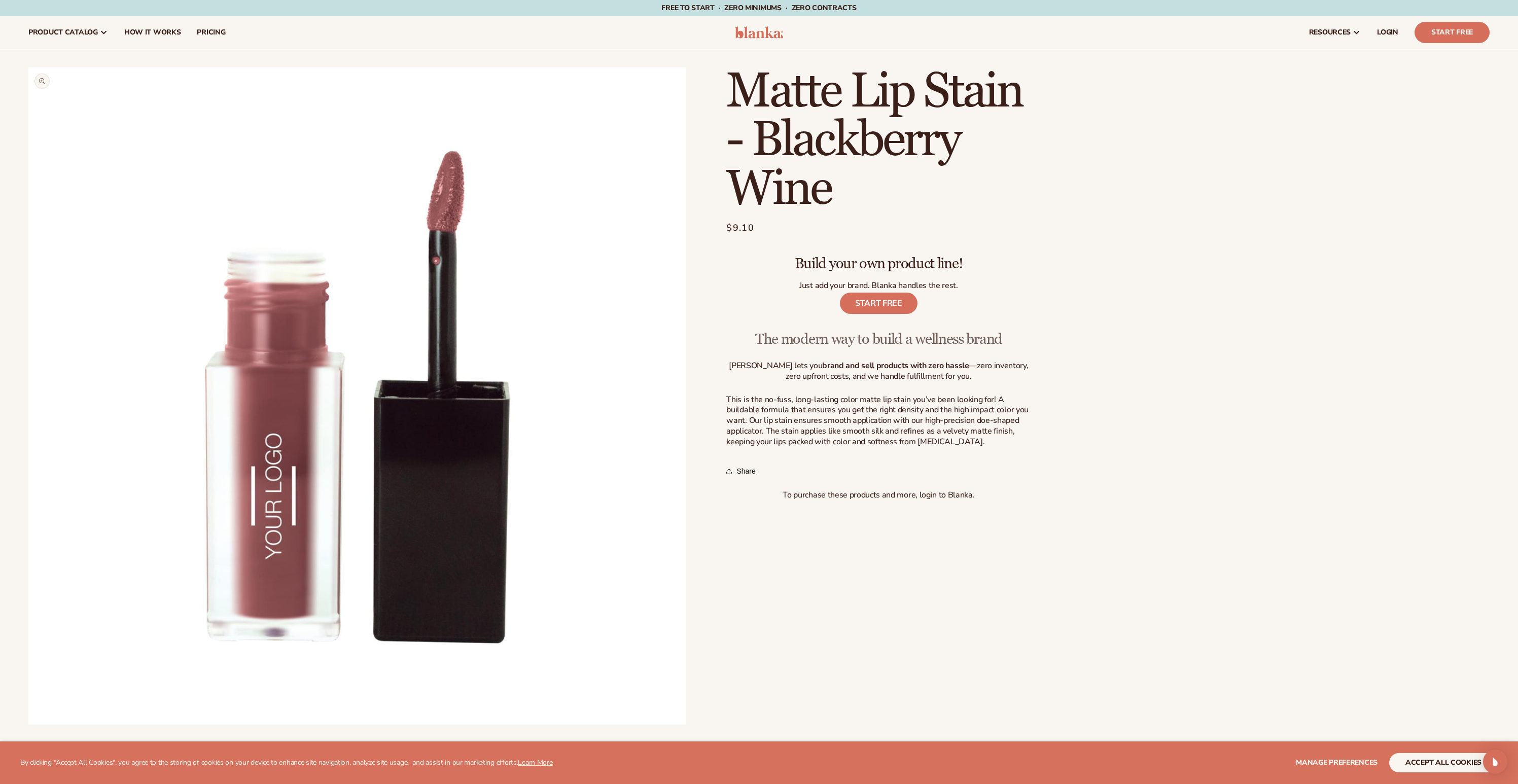
click at [28, 725] on button "Open media 1 in modal" at bounding box center [28, 725] width 0 height 0
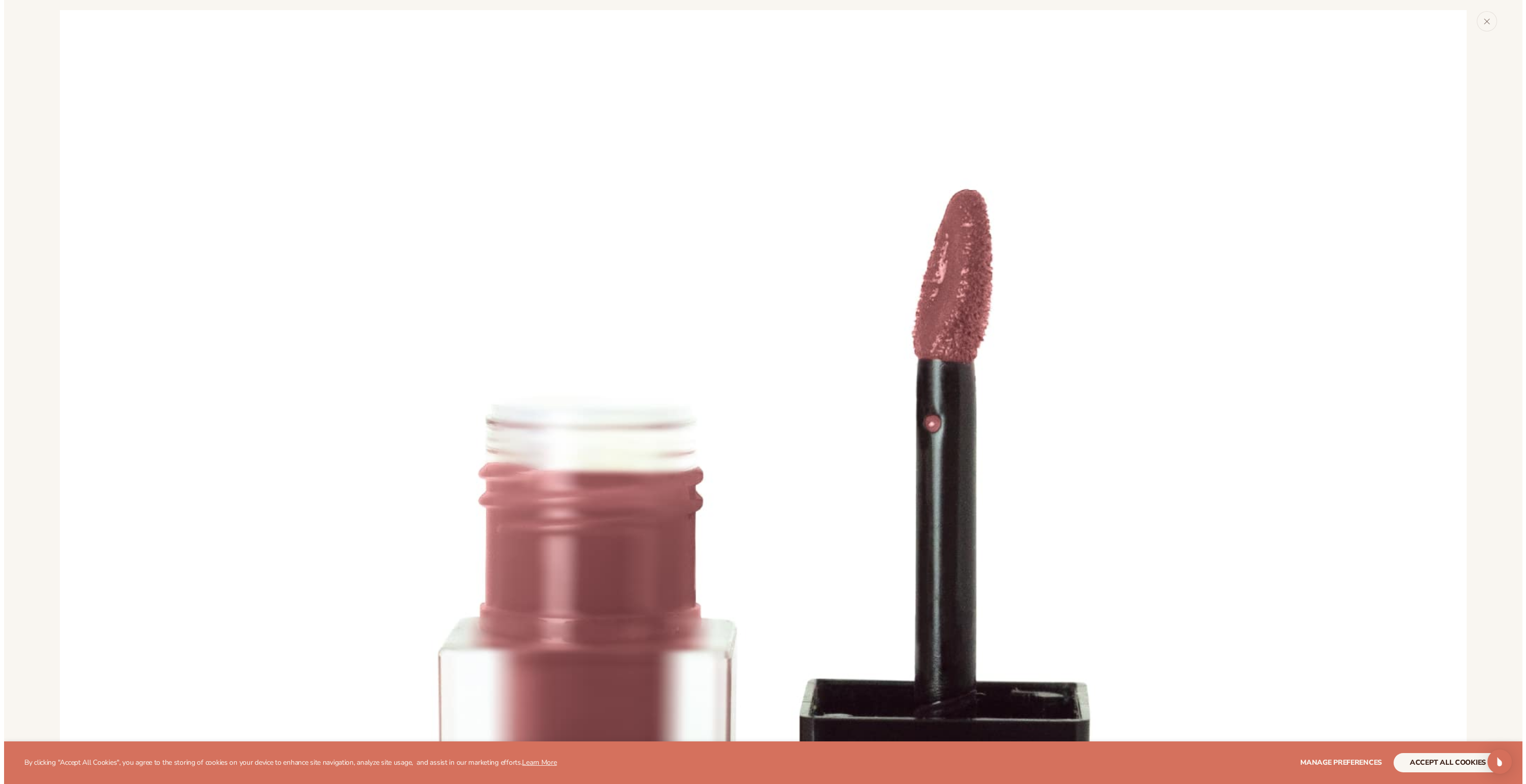
scroll to position [10, 0]
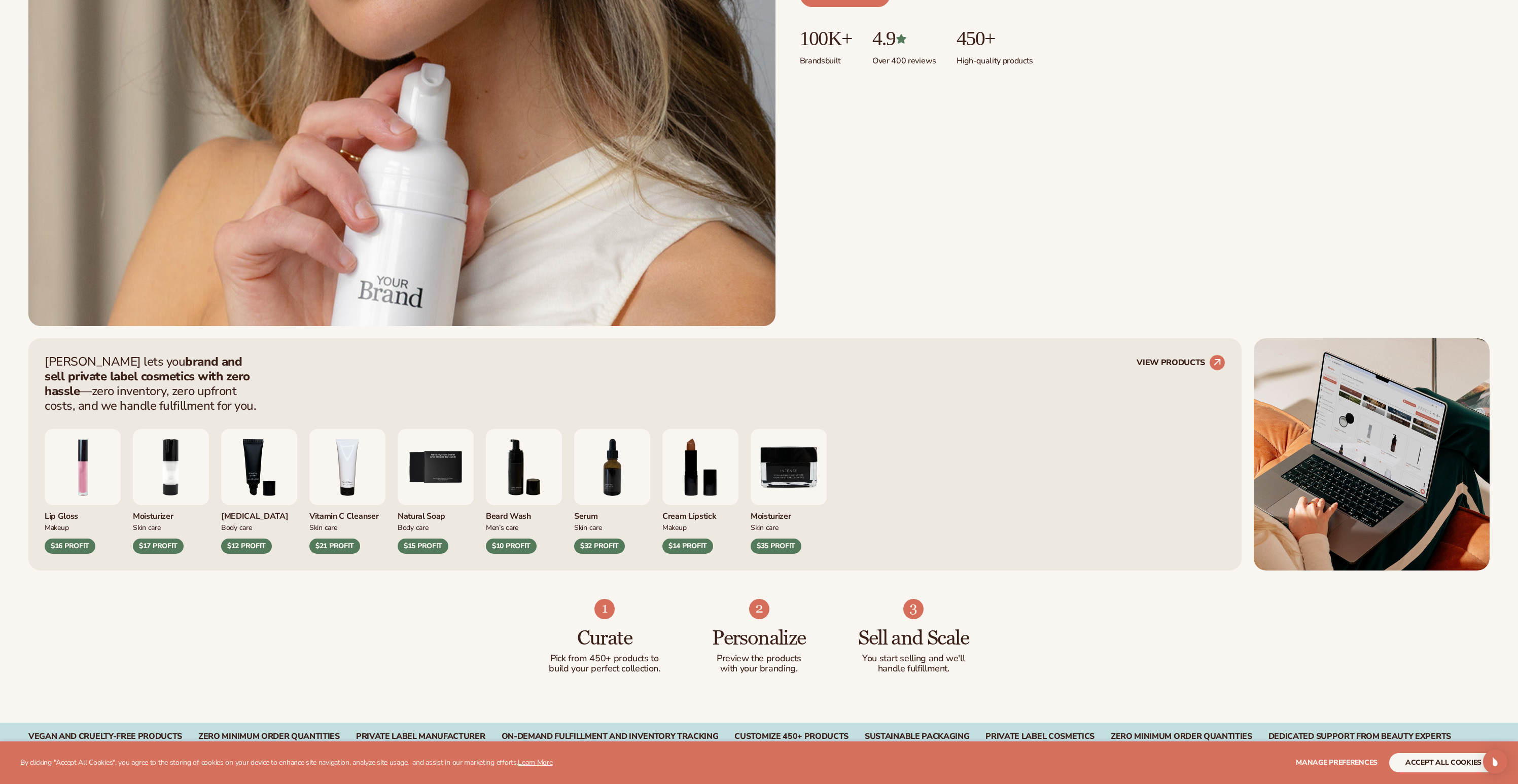
scroll to position [609, 0]
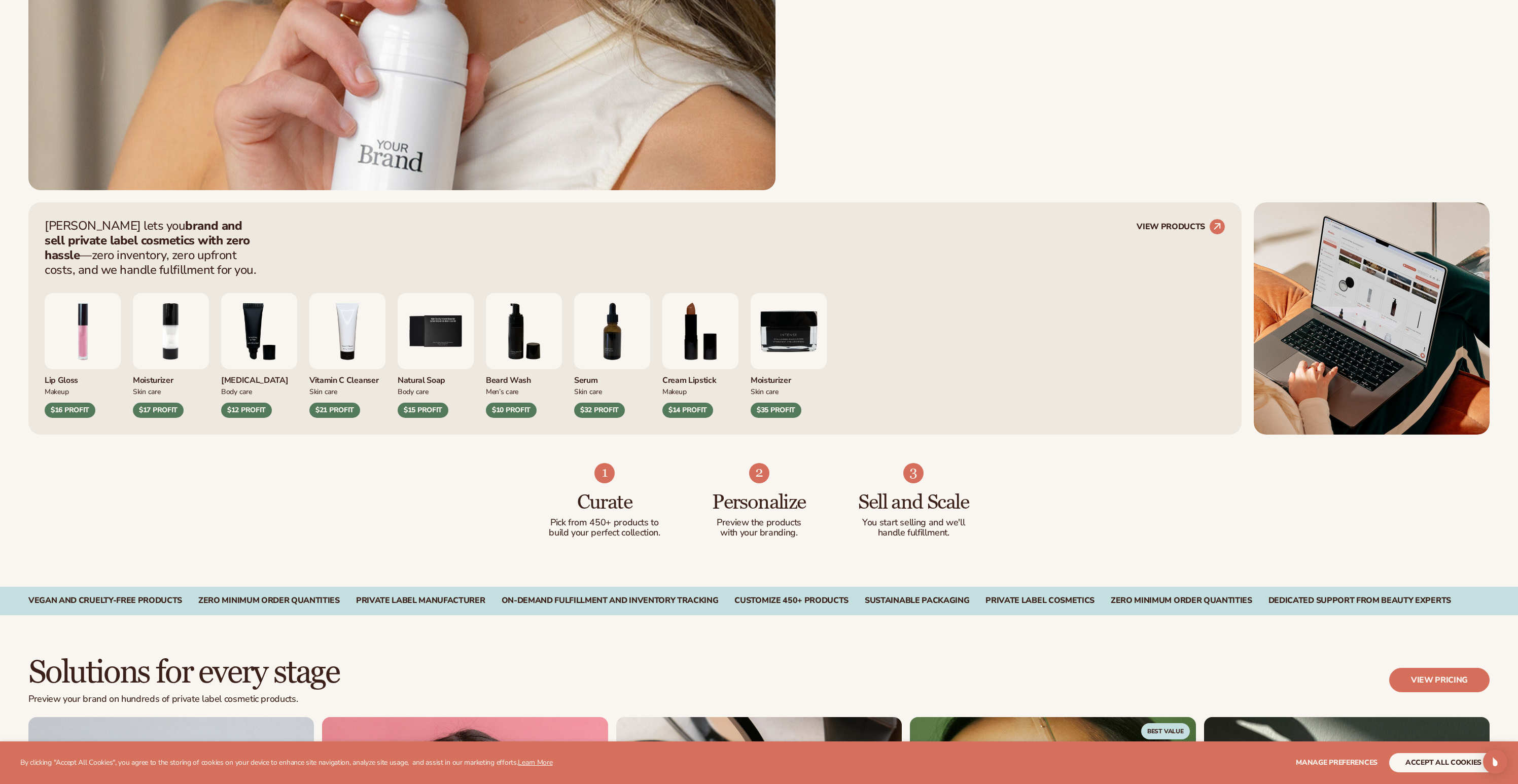
click at [352, 343] on img "4 / 9" at bounding box center [347, 331] width 76 height 76
click at [342, 380] on div "Vitamin C Cleanser" at bounding box center [347, 377] width 76 height 17
click at [341, 359] on img "4 / 9" at bounding box center [347, 331] width 76 height 76
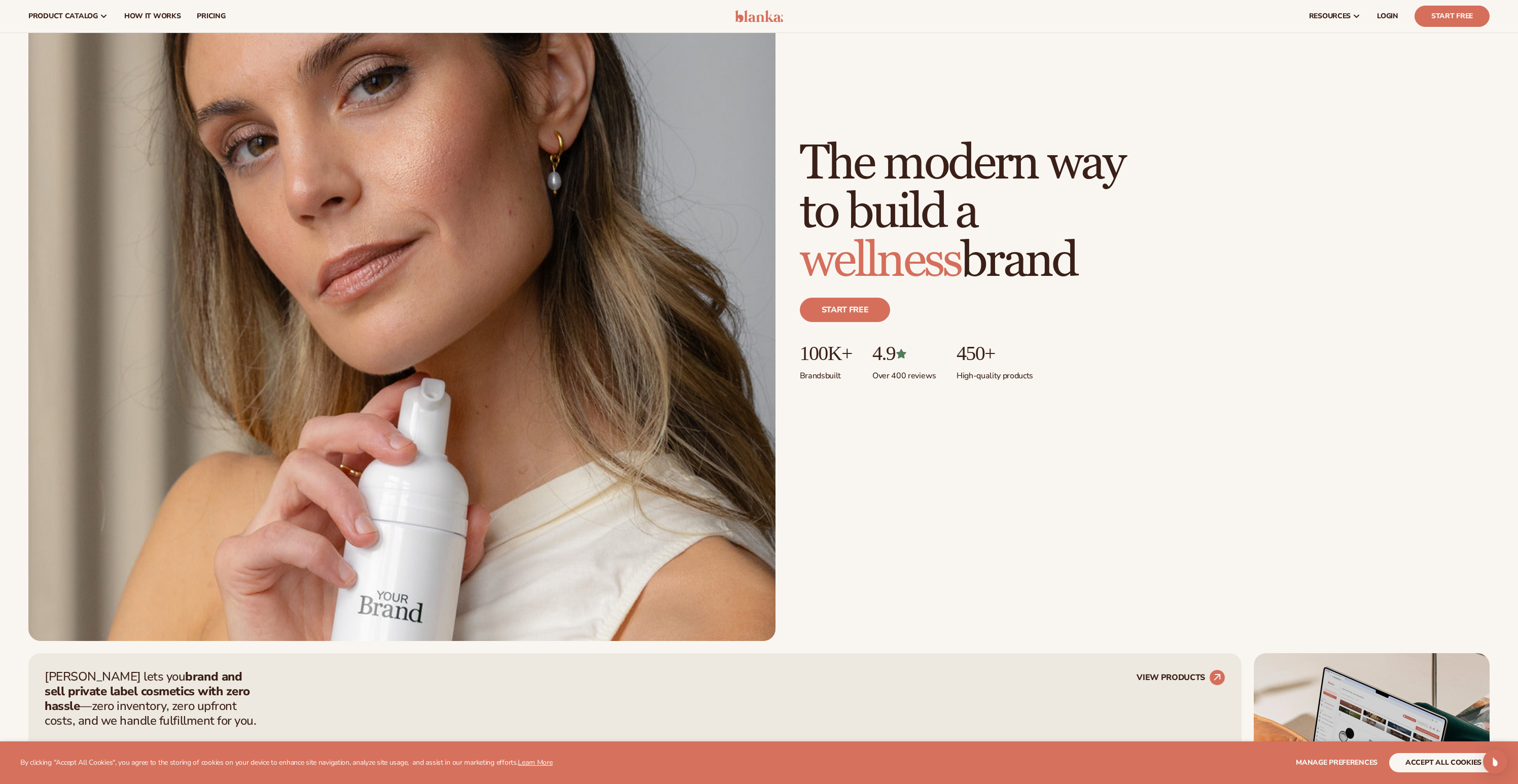
scroll to position [0, 0]
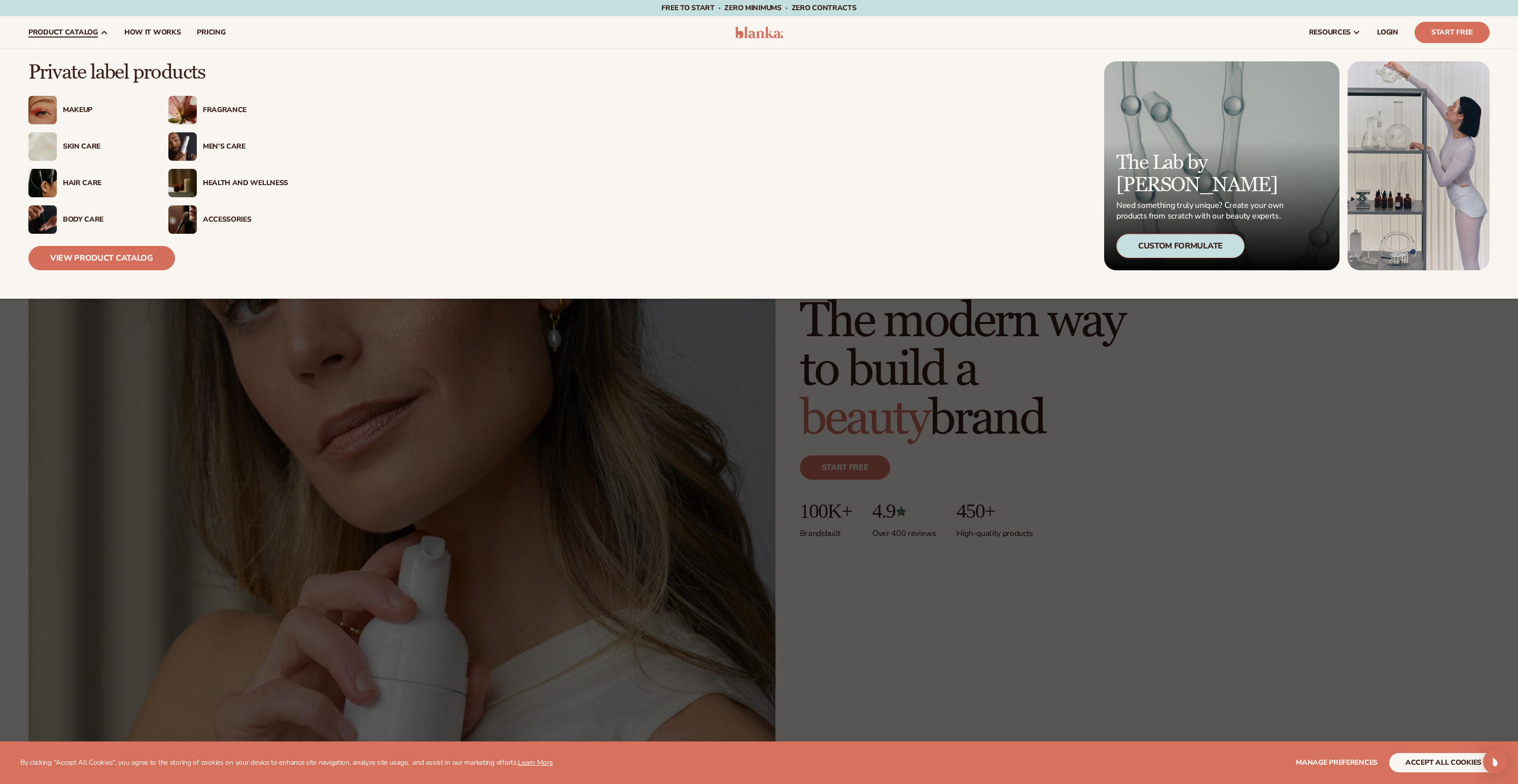
click at [78, 108] on div "Makeup" at bounding box center [105, 110] width 85 height 9
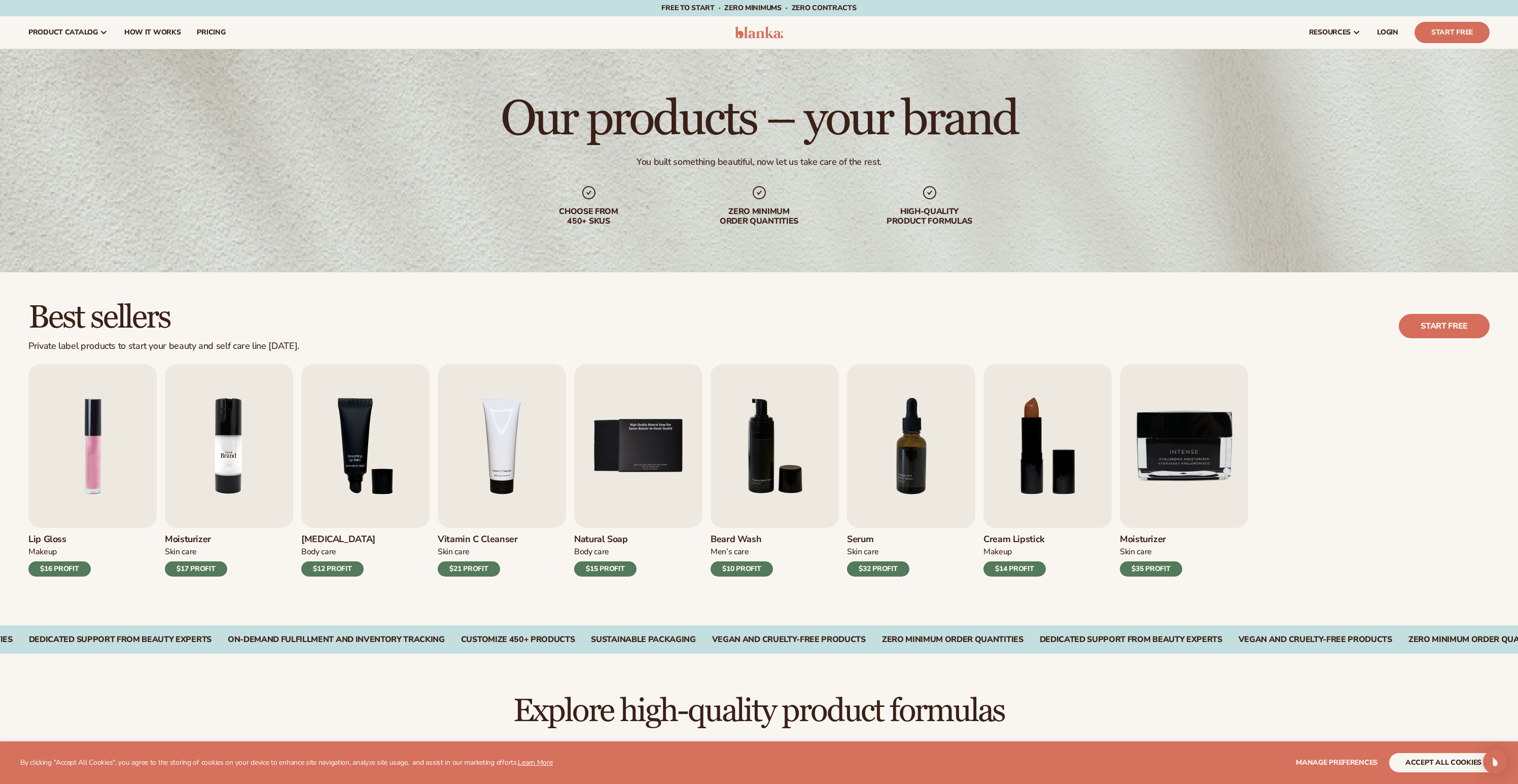
click at [256, 464] on img "2 / 9" at bounding box center [229, 446] width 129 height 164
click at [232, 459] on img "2 / 9" at bounding box center [229, 446] width 129 height 164
click at [195, 538] on h3 "Moisturizer" at bounding box center [195, 539] width 62 height 11
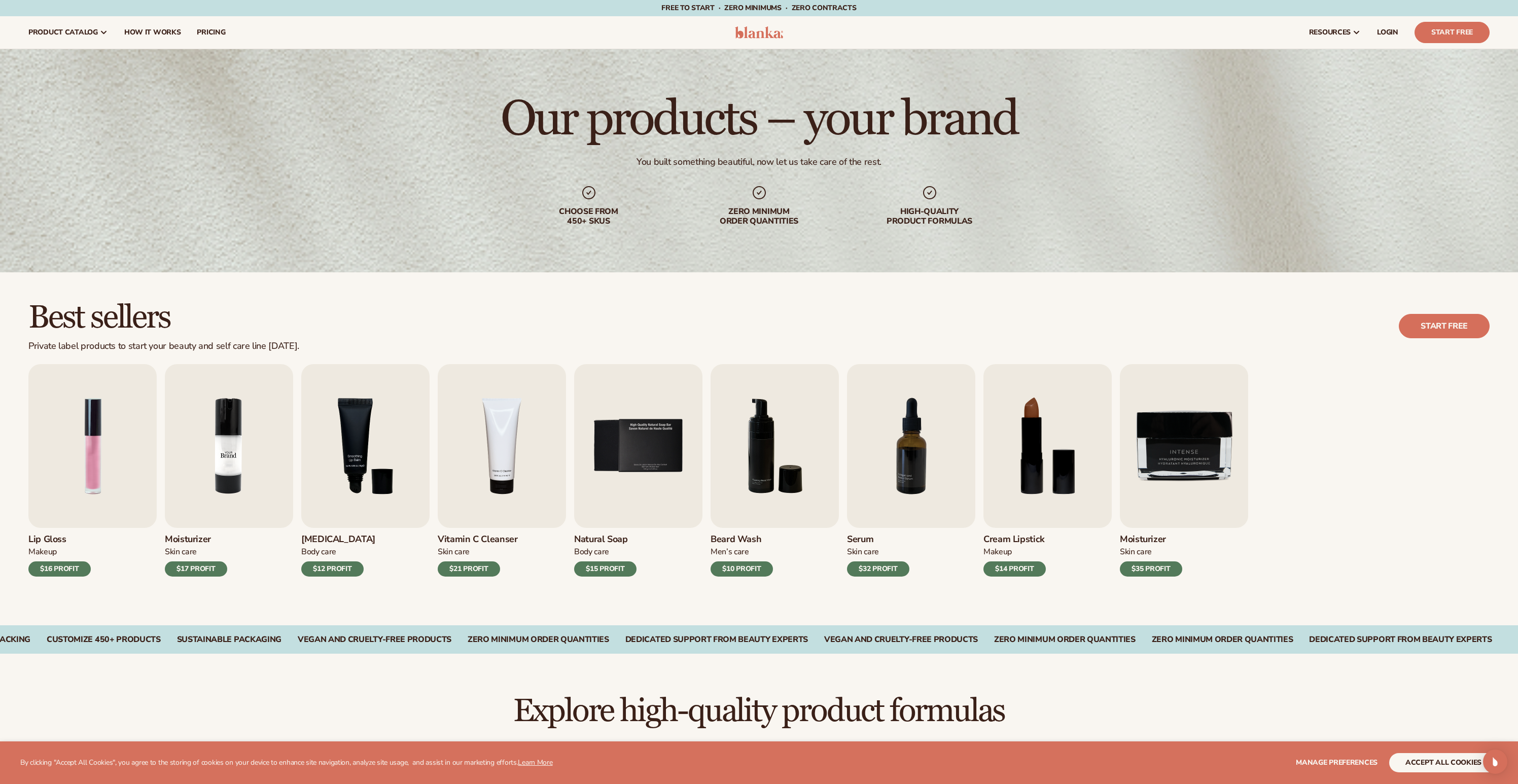
click at [222, 452] on img "2 / 9" at bounding box center [229, 446] width 129 height 164
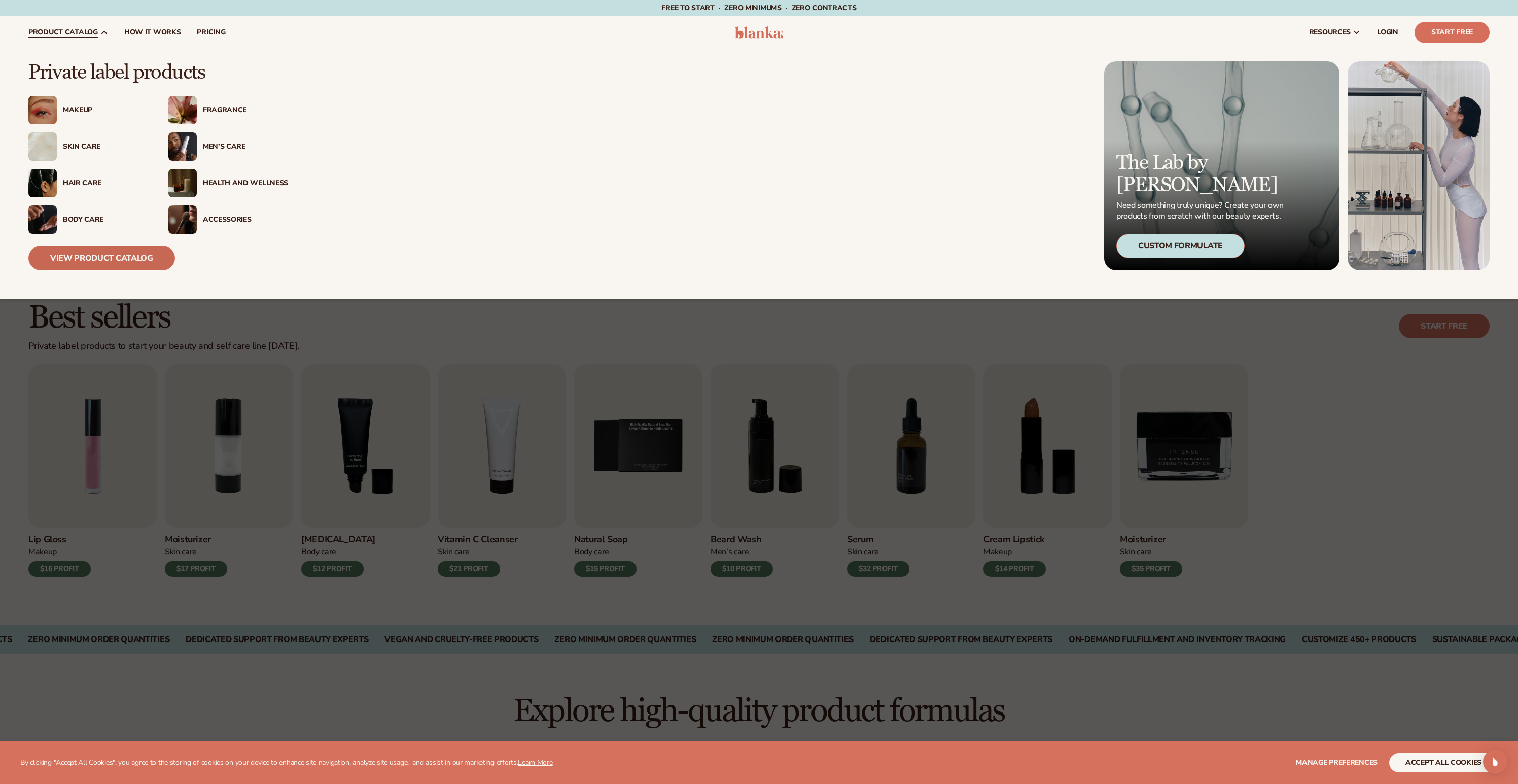
click at [104, 259] on link "View Product Catalog" at bounding box center [101, 258] width 146 height 24
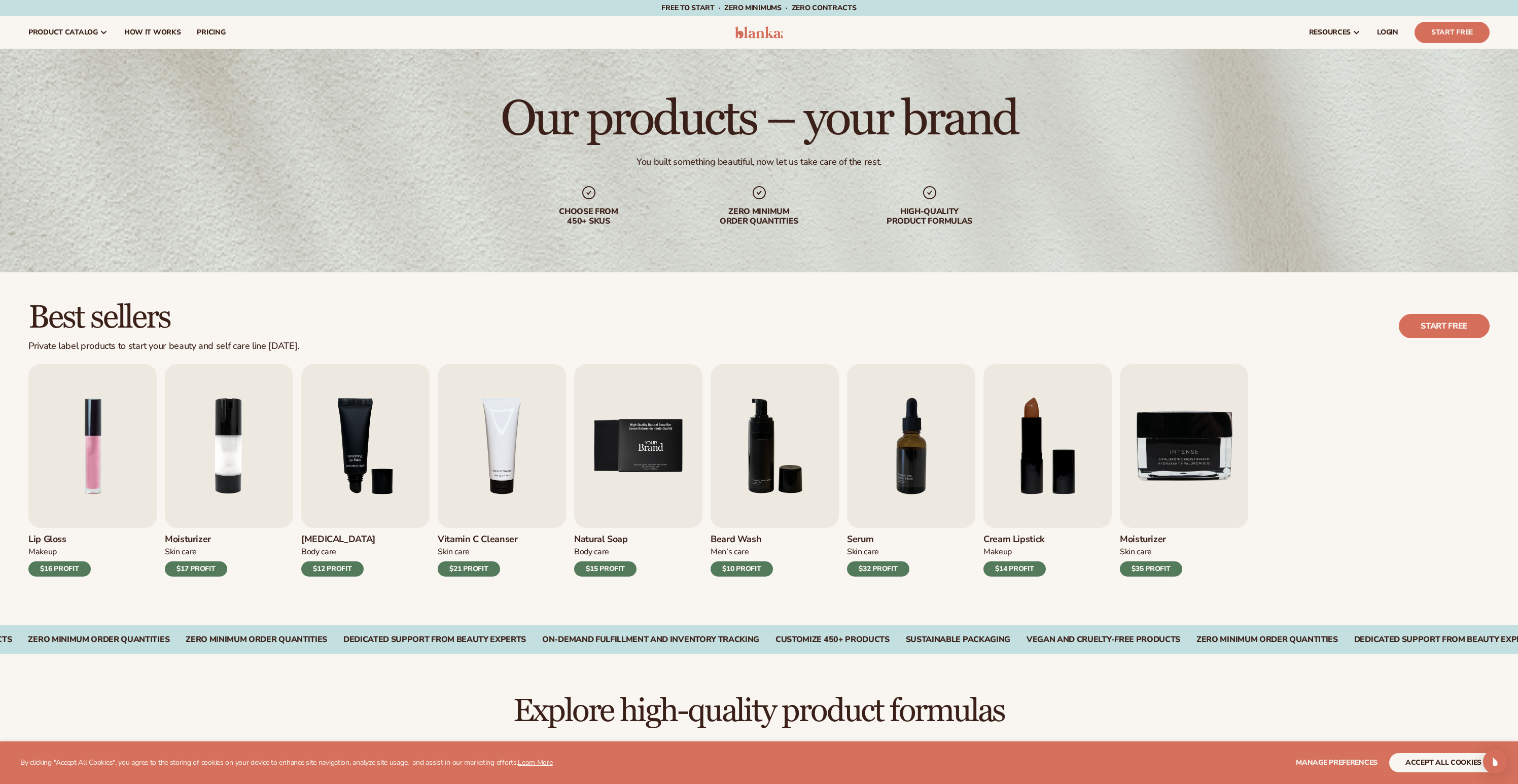
click at [630, 448] on img "5 / 9" at bounding box center [638, 446] width 129 height 164
click at [639, 445] on img "5 / 9" at bounding box center [638, 446] width 129 height 164
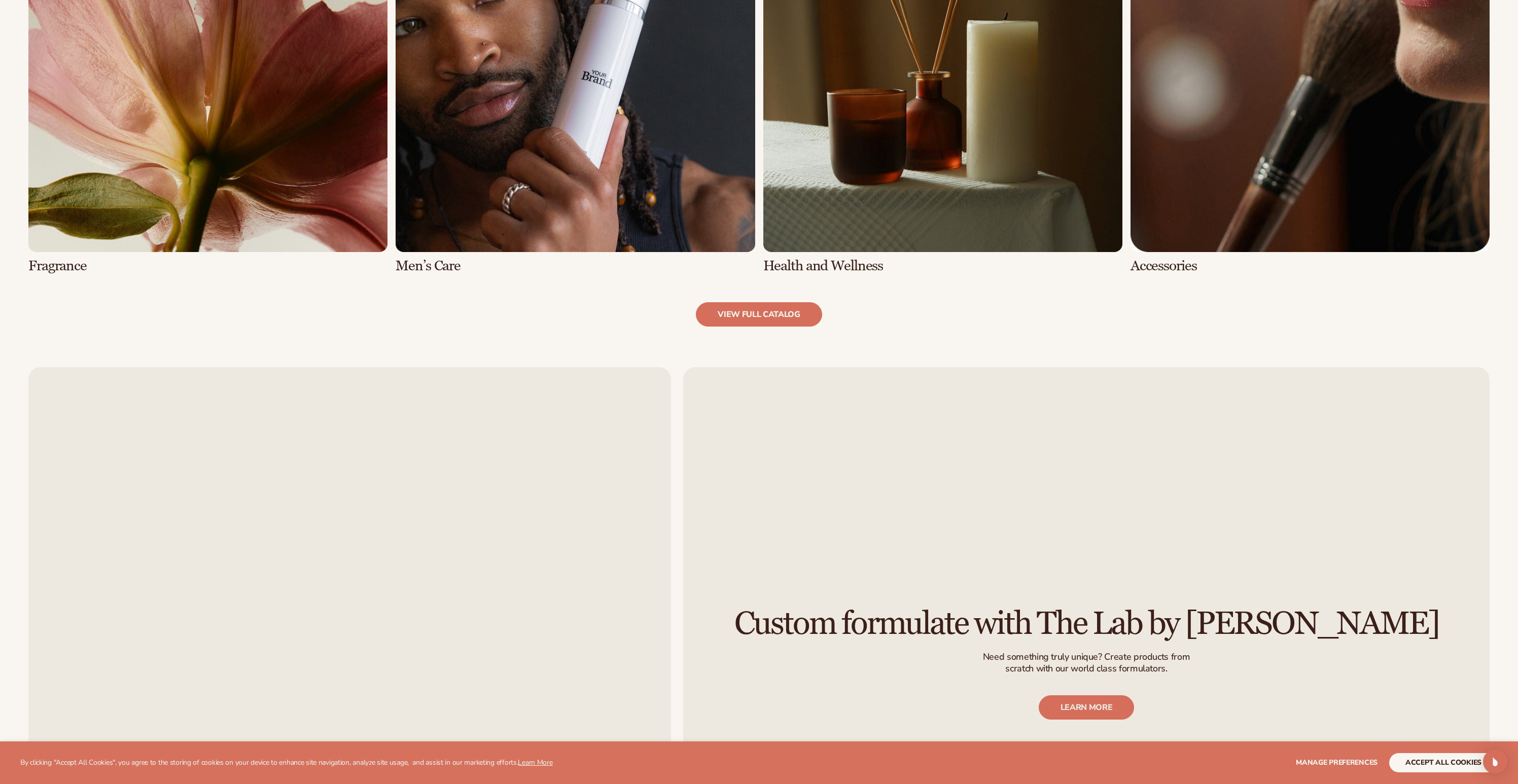
scroll to position [1252, 0]
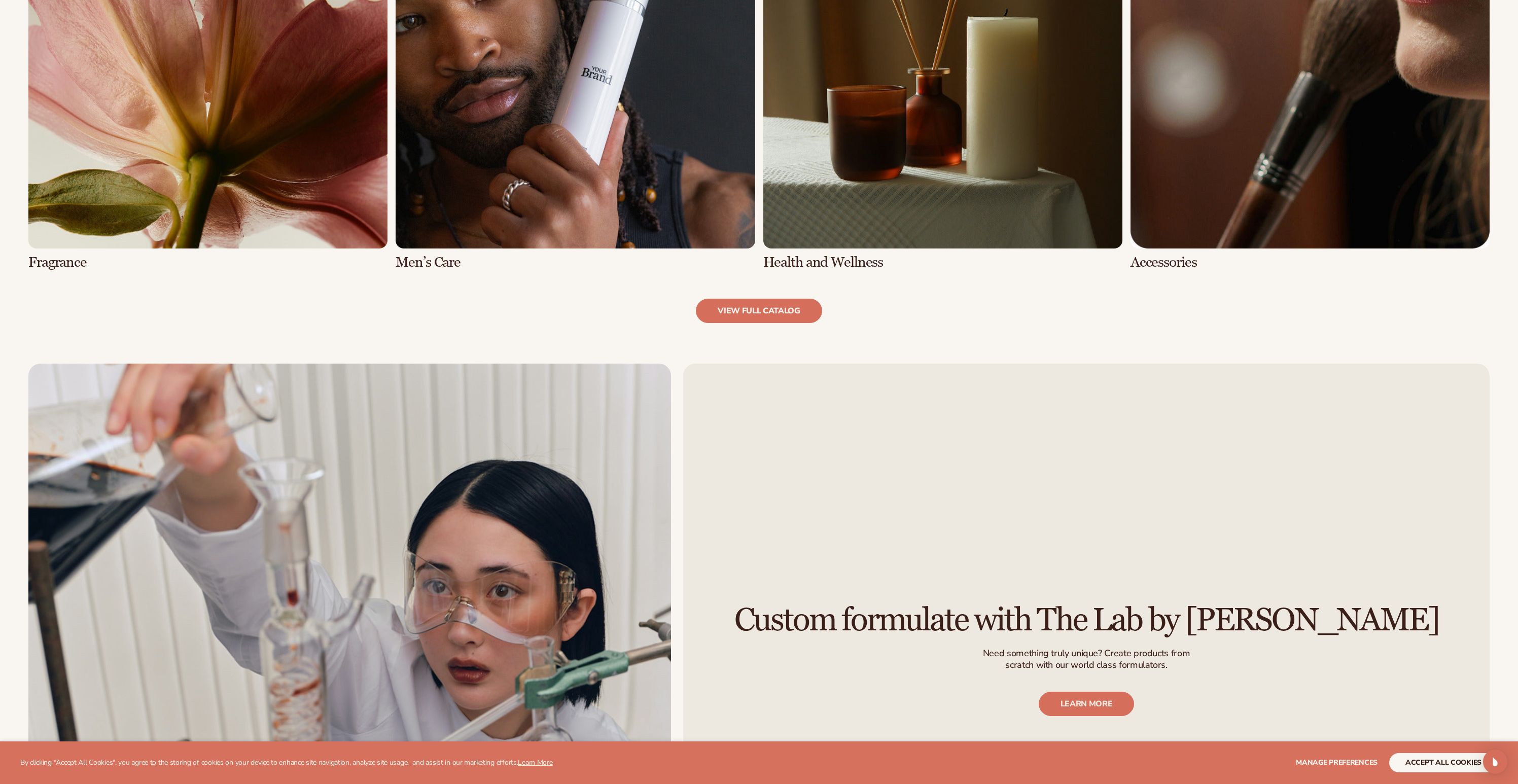
click at [581, 121] on link "6 / 8" at bounding box center [575, 79] width 359 height 381
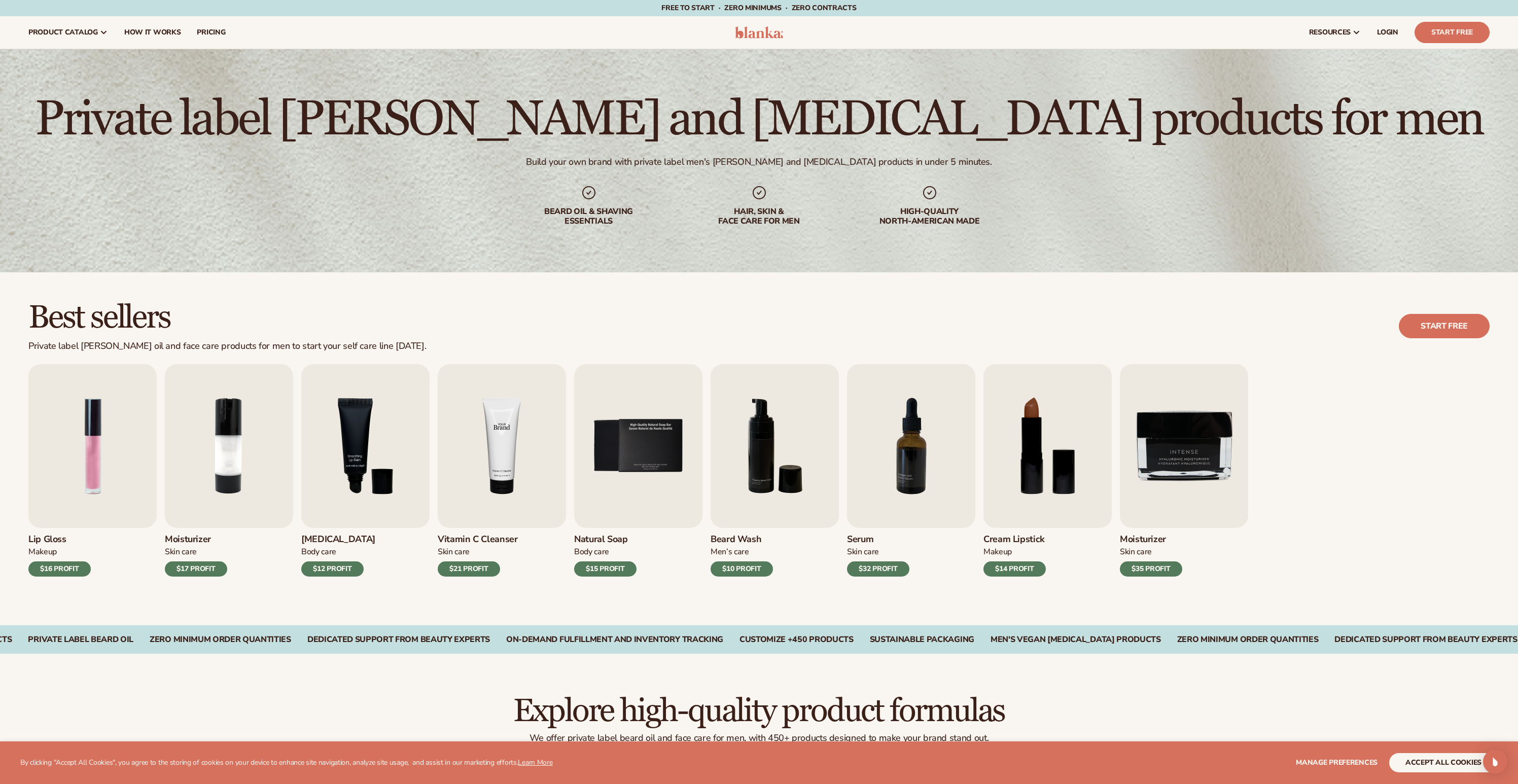
click at [498, 455] on img "4 / 9" at bounding box center [502, 446] width 129 height 164
